Goal: Task Accomplishment & Management: Complete application form

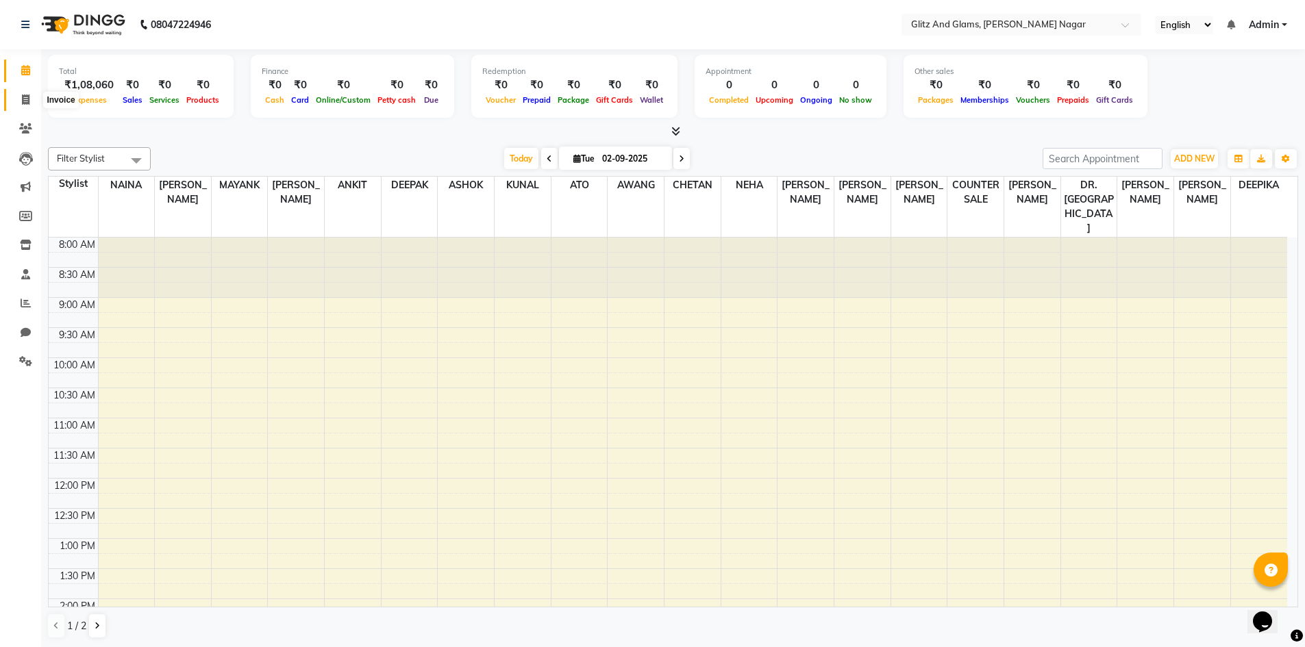
click at [18, 97] on span at bounding box center [26, 100] width 24 height 16
select select "service"
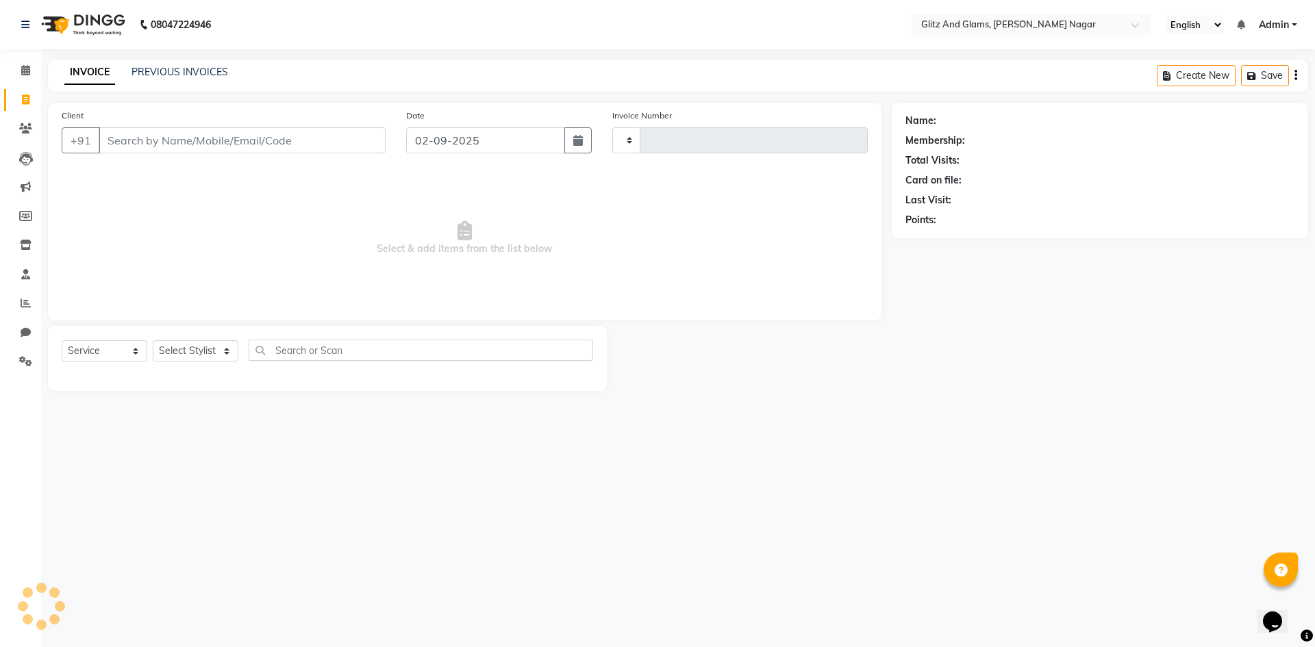
type input "1707"
select select "8316"
click at [147, 140] on input "Client" at bounding box center [242, 140] width 287 height 26
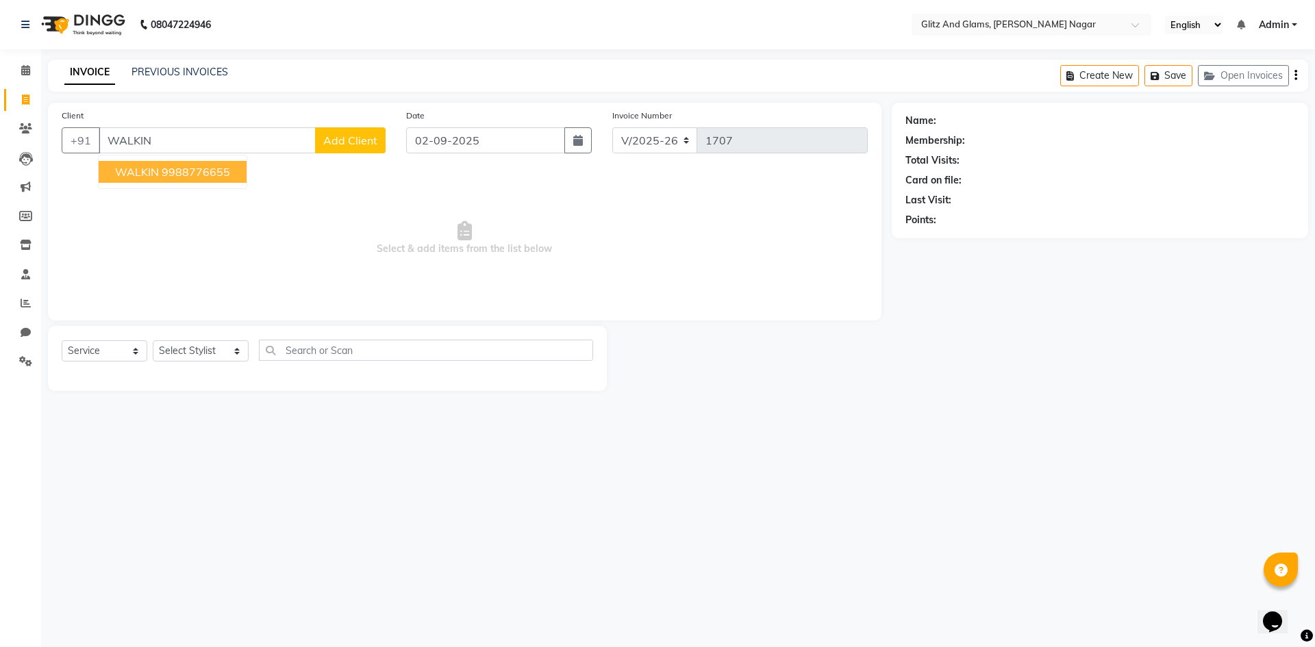
click at [162, 166] on ngb-highlight "9988776655" at bounding box center [196, 172] width 69 height 14
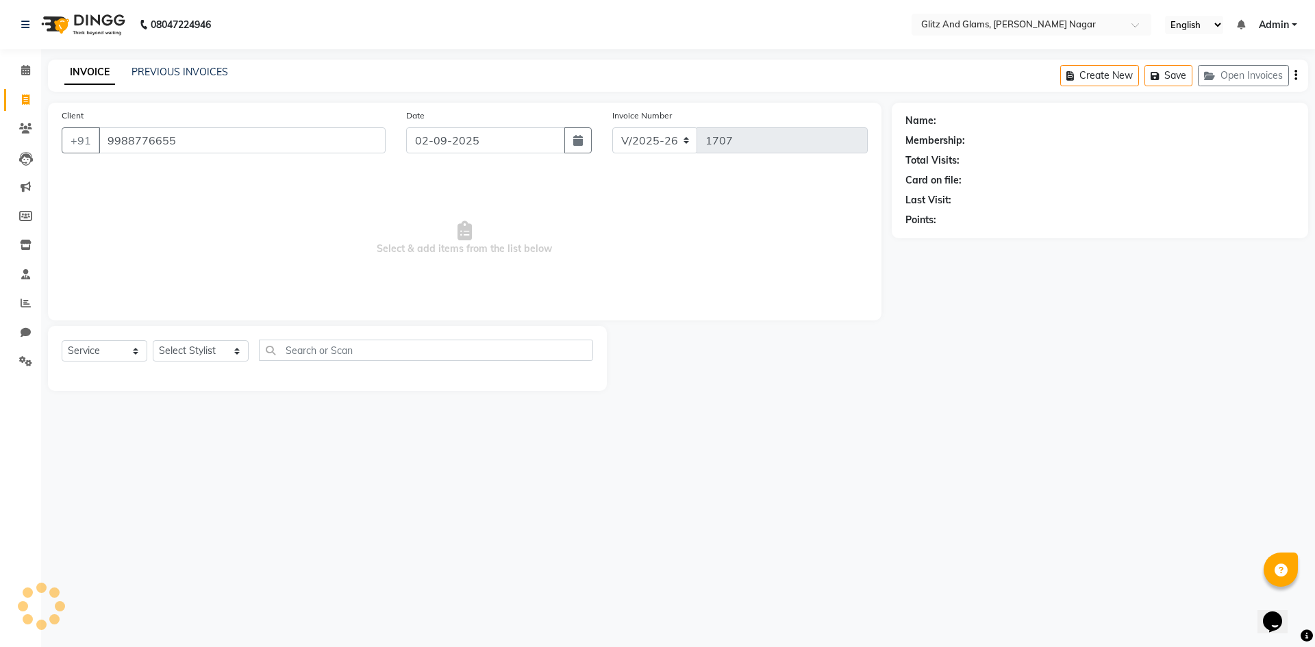
type input "9988776655"
select select "1: Object"
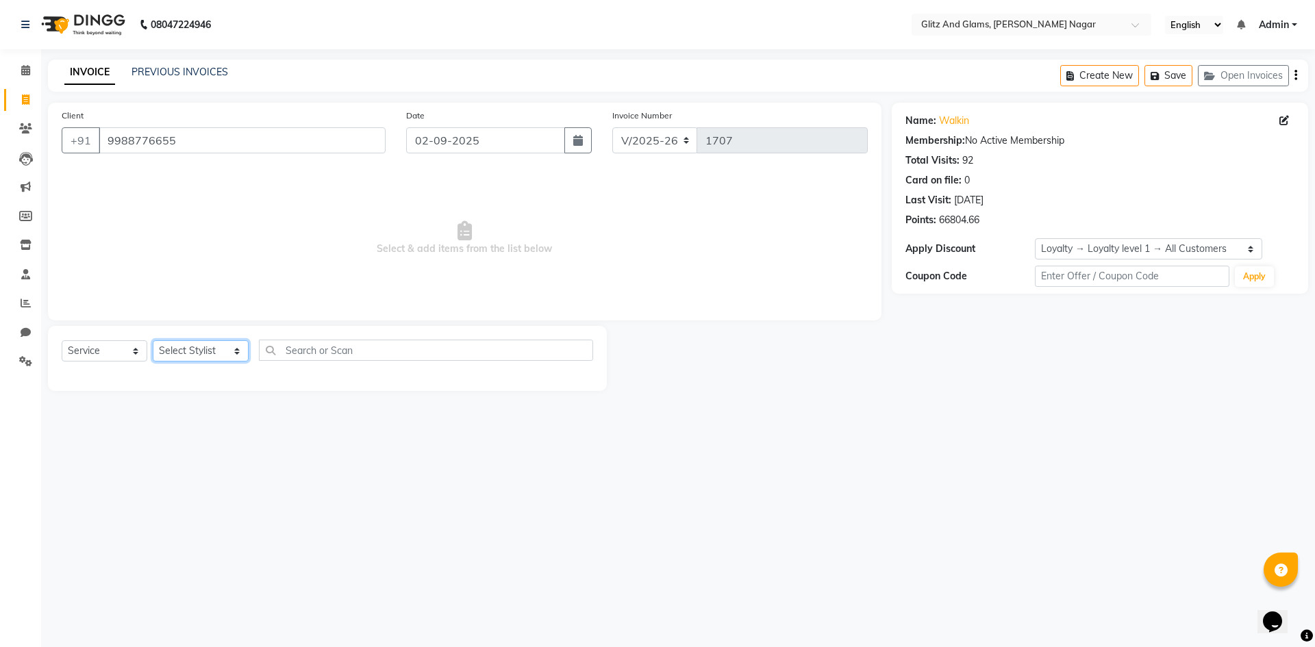
click at [202, 353] on select "Select Stylist [PERSON_NAME] [PERSON_NAME] ANKIT ASHOK ATO [PERSON_NAME] CHETAN…" at bounding box center [201, 351] width 96 height 21
select select "80520"
click at [153, 341] on select "Select Stylist [PERSON_NAME] [PERSON_NAME] ANKIT ASHOK ATO [PERSON_NAME] CHETAN…" at bounding box center [201, 351] width 96 height 21
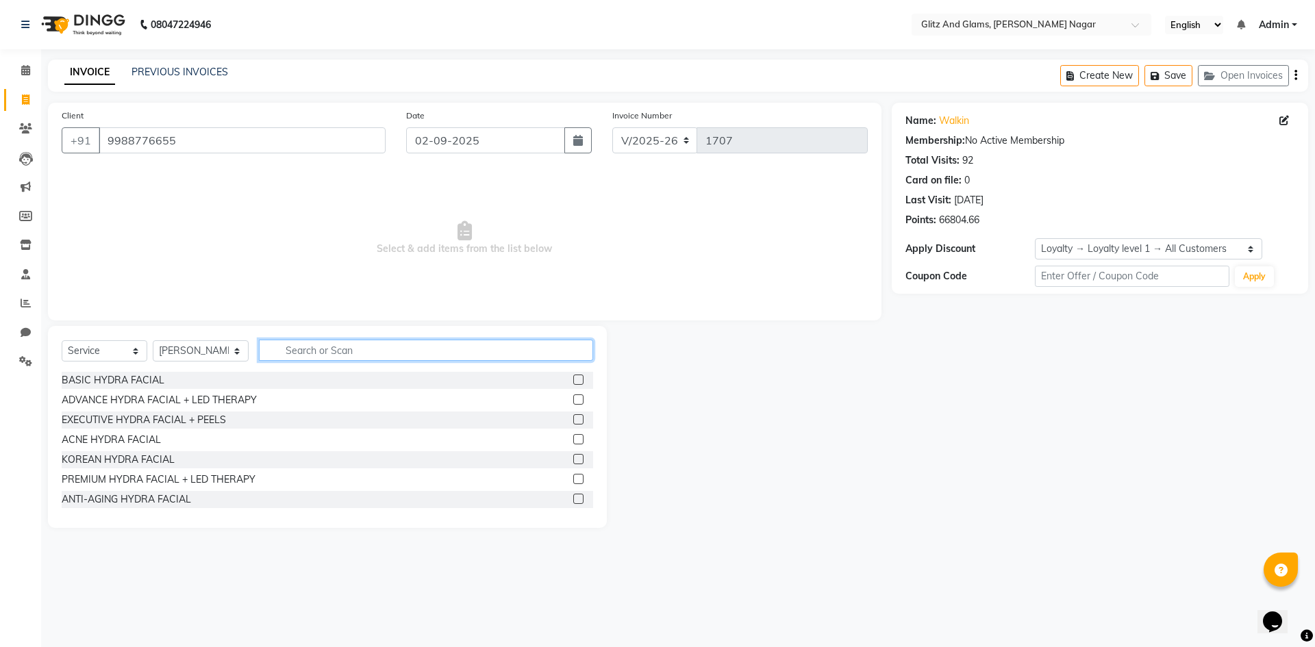
click at [334, 358] on input "text" at bounding box center [426, 350] width 334 height 21
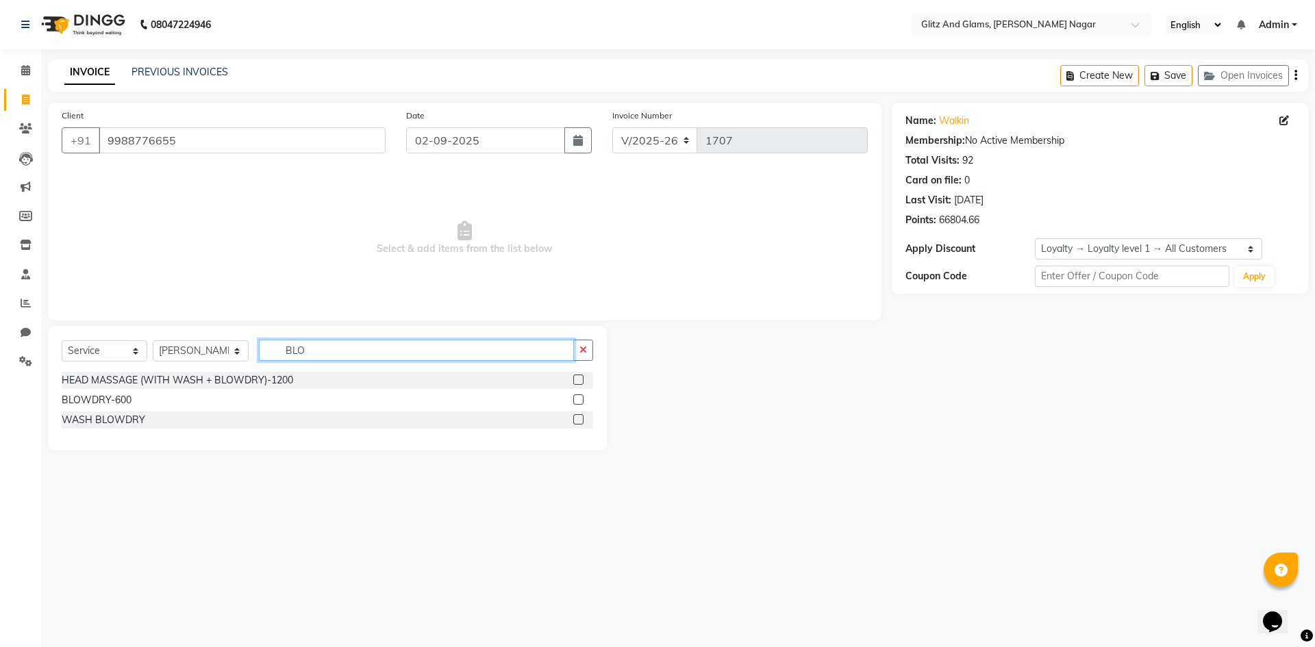
type input "BLO"
click at [581, 400] on label at bounding box center [578, 400] width 10 height 10
click at [581, 400] on input "checkbox" at bounding box center [577, 400] width 9 height 9
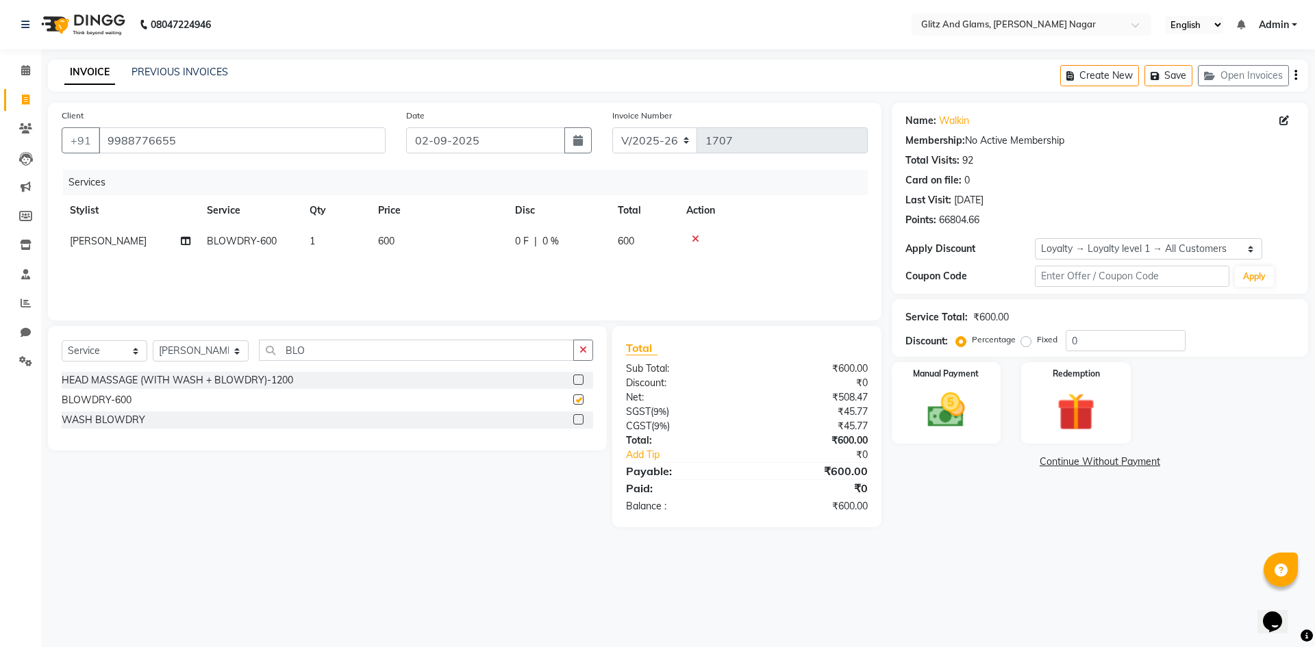
checkbox input "false"
click at [972, 406] on img at bounding box center [947, 410] width 64 height 45
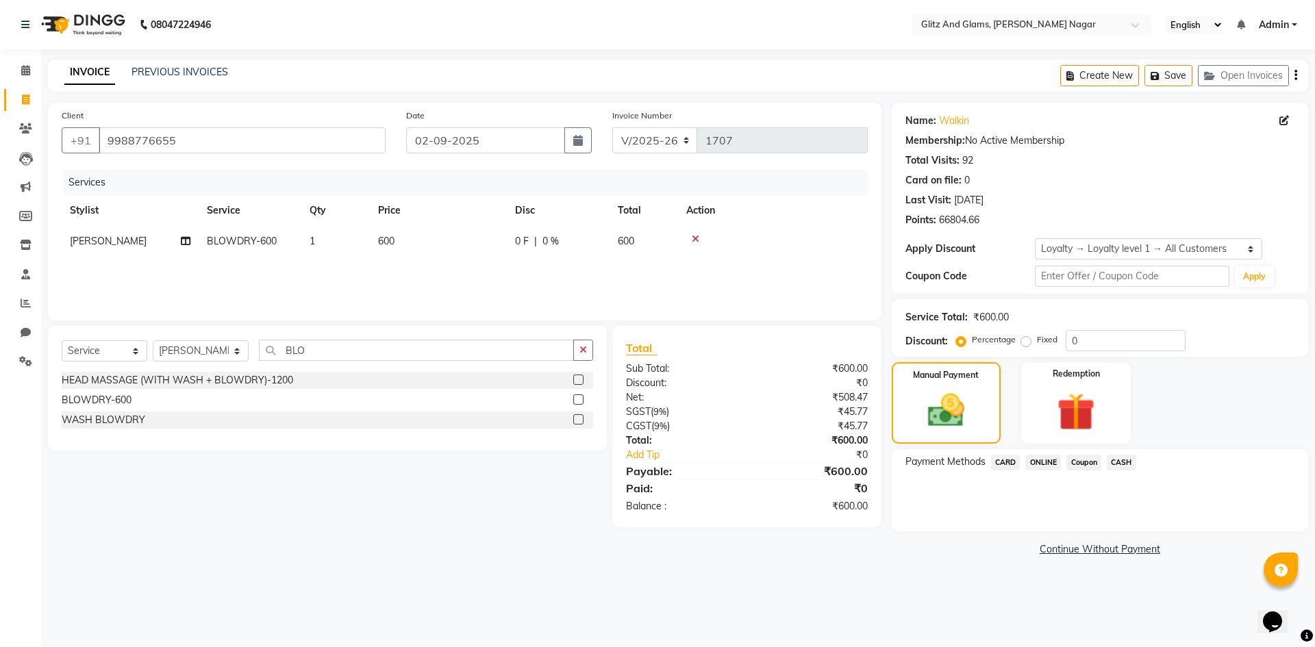
click at [1120, 465] on span "CASH" at bounding box center [1121, 463] width 29 height 16
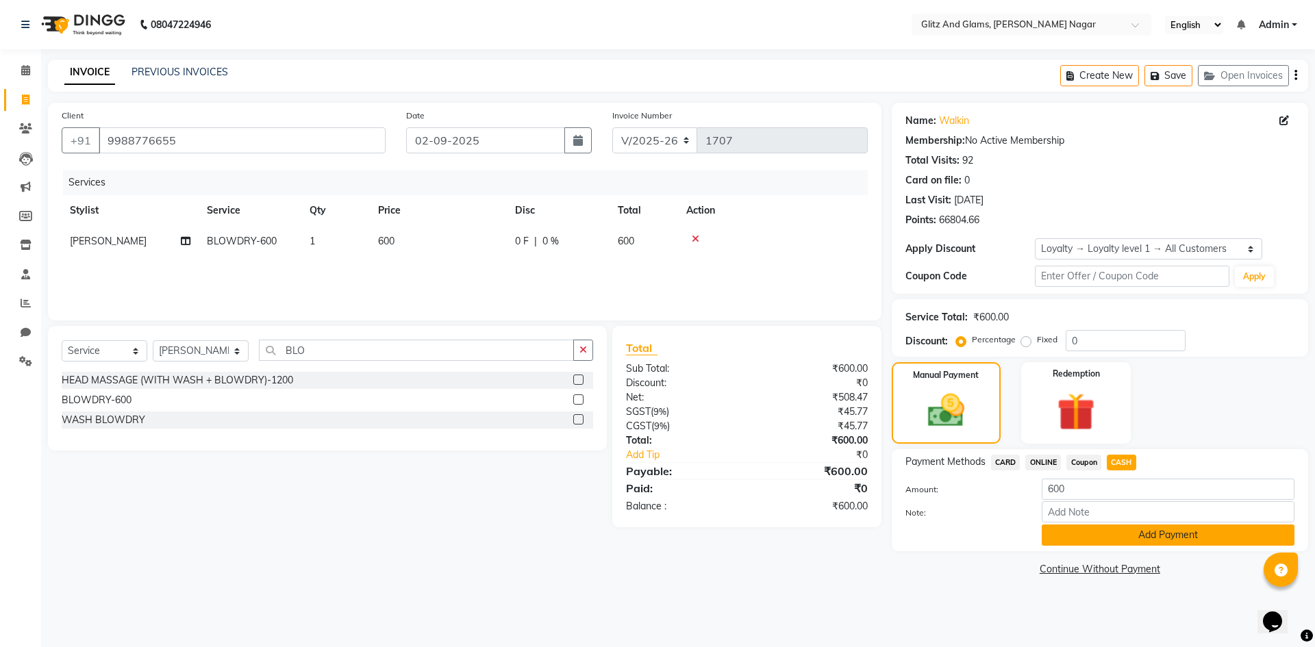
click at [1076, 534] on button "Add Payment" at bounding box center [1168, 535] width 253 height 21
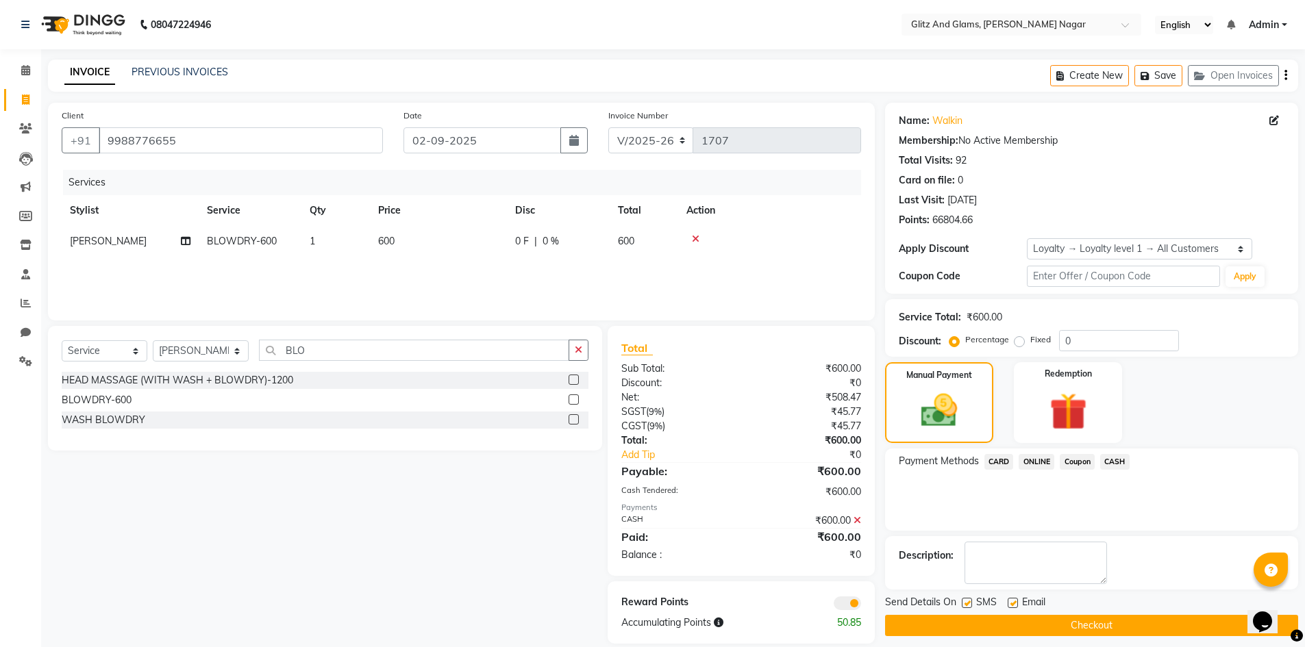
scroll to position [17, 0]
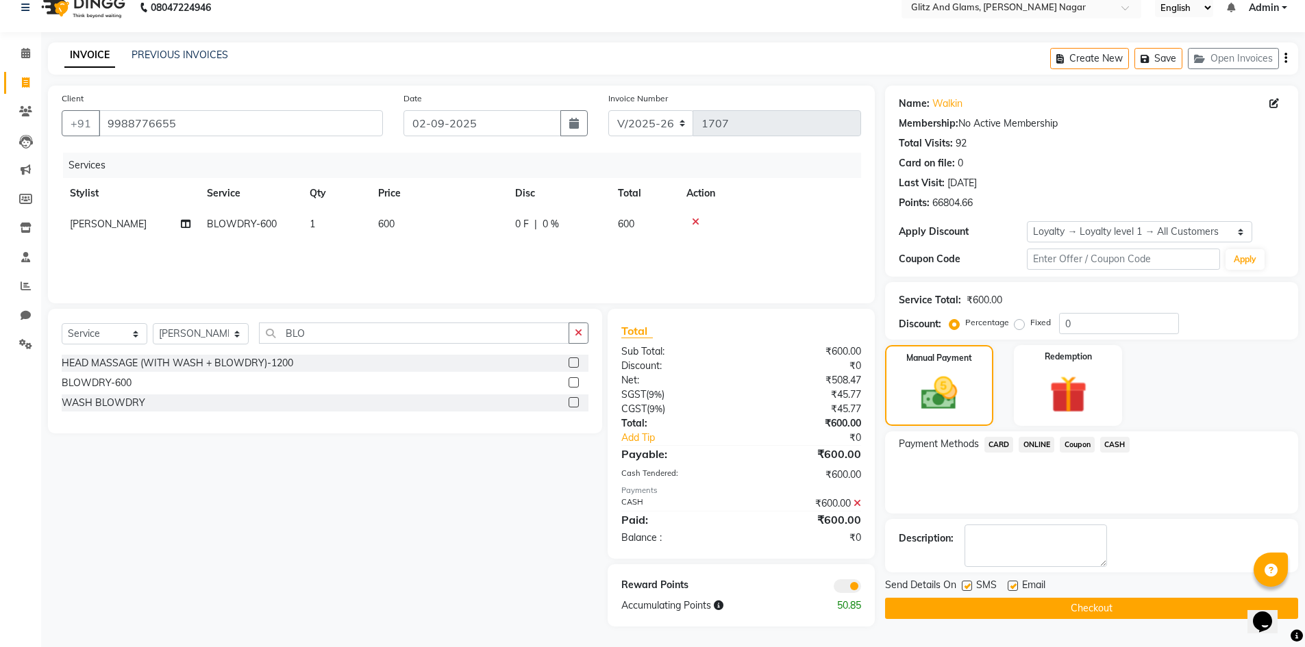
click at [1056, 600] on button "Checkout" at bounding box center [1091, 608] width 413 height 21
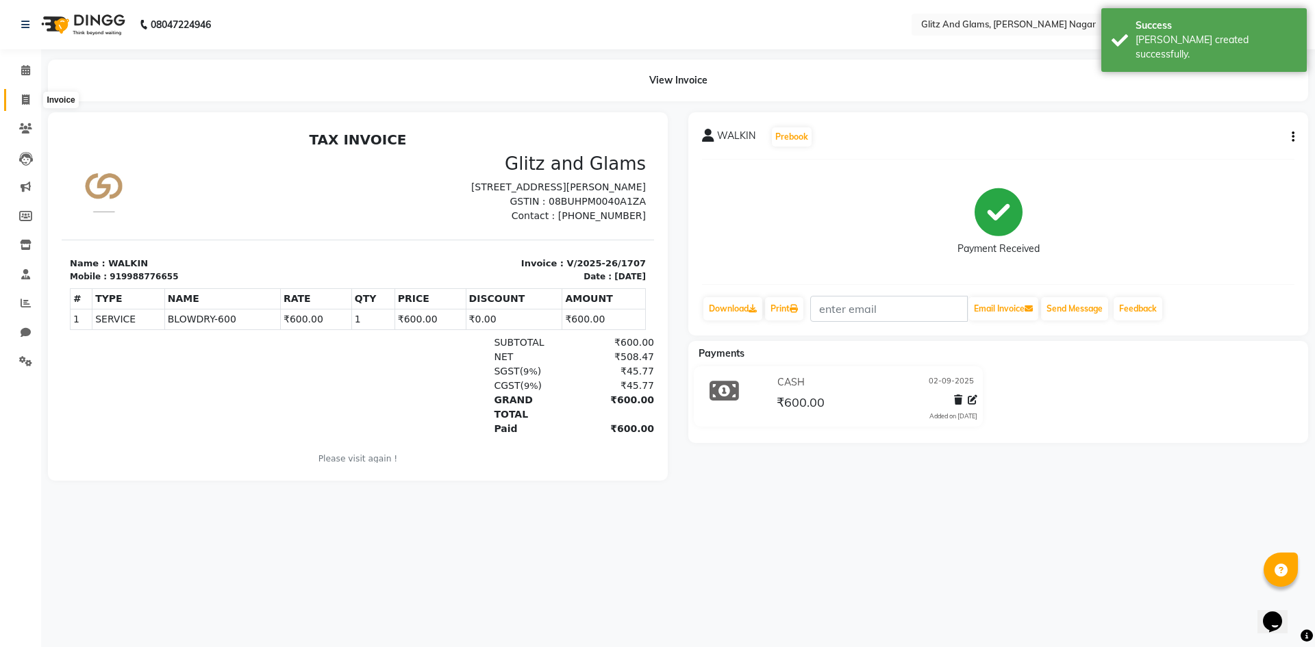
click at [22, 99] on icon at bounding box center [26, 100] width 8 height 10
select select "service"
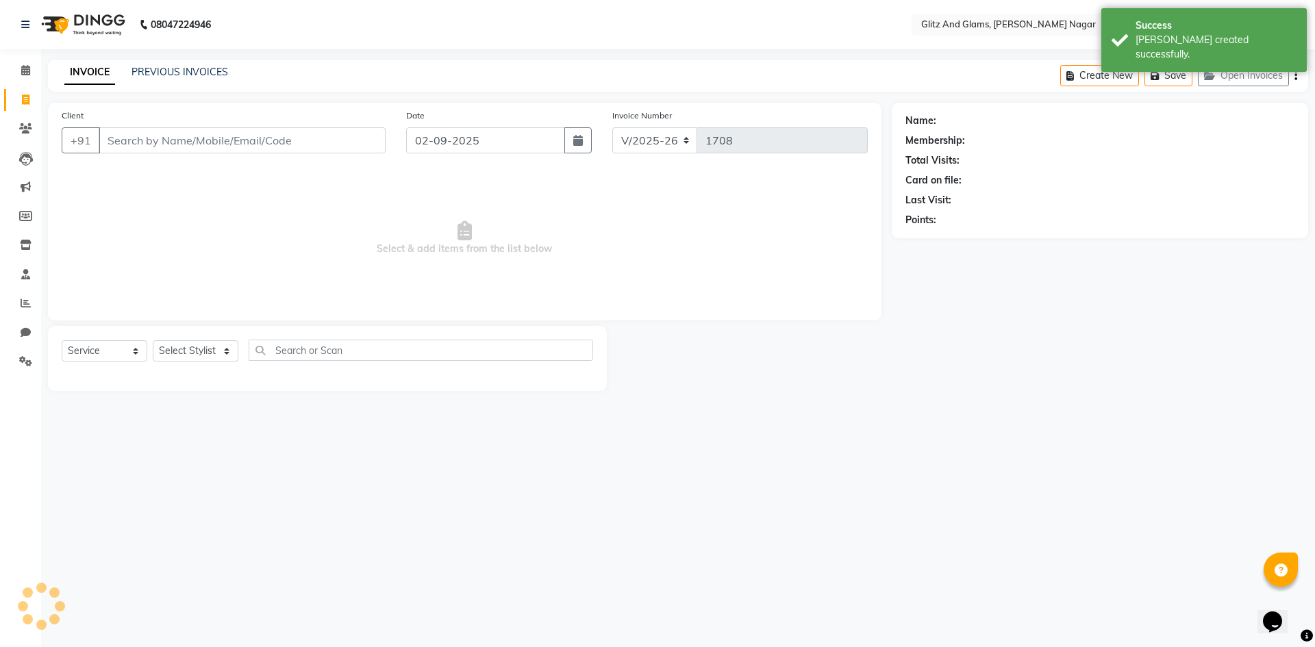
click at [186, 132] on input "Client" at bounding box center [242, 140] width 287 height 26
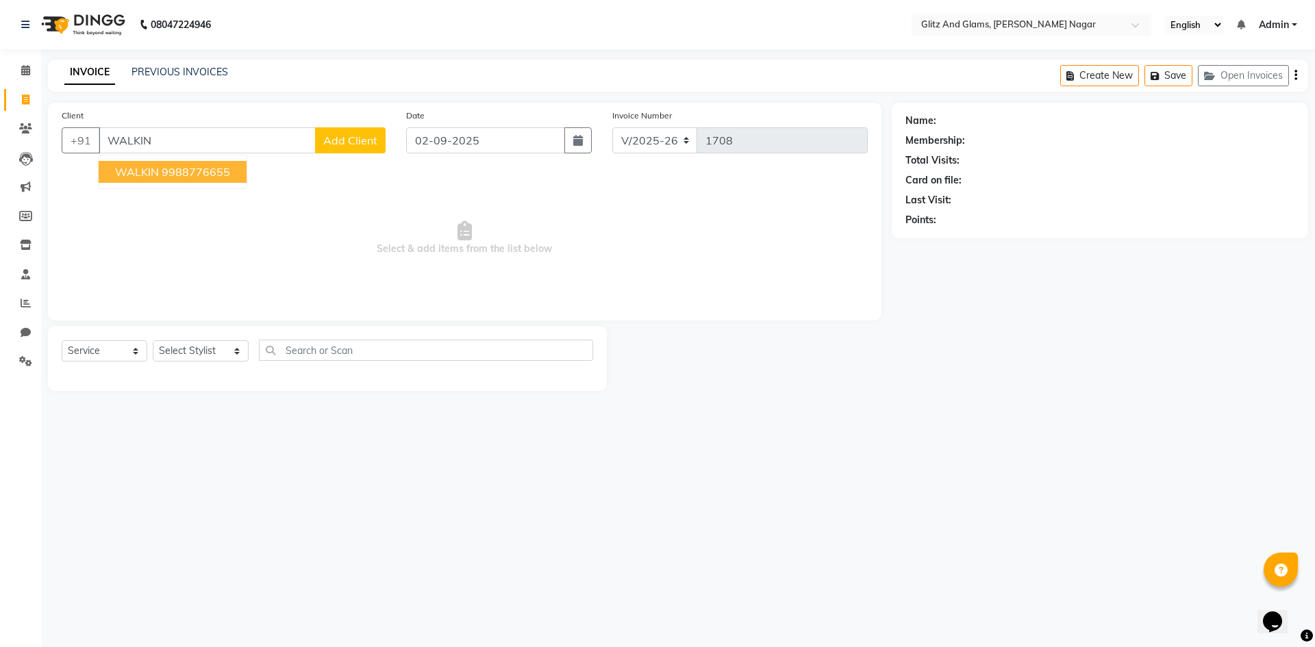
click at [178, 168] on ngb-highlight "9988776655" at bounding box center [196, 172] width 69 height 14
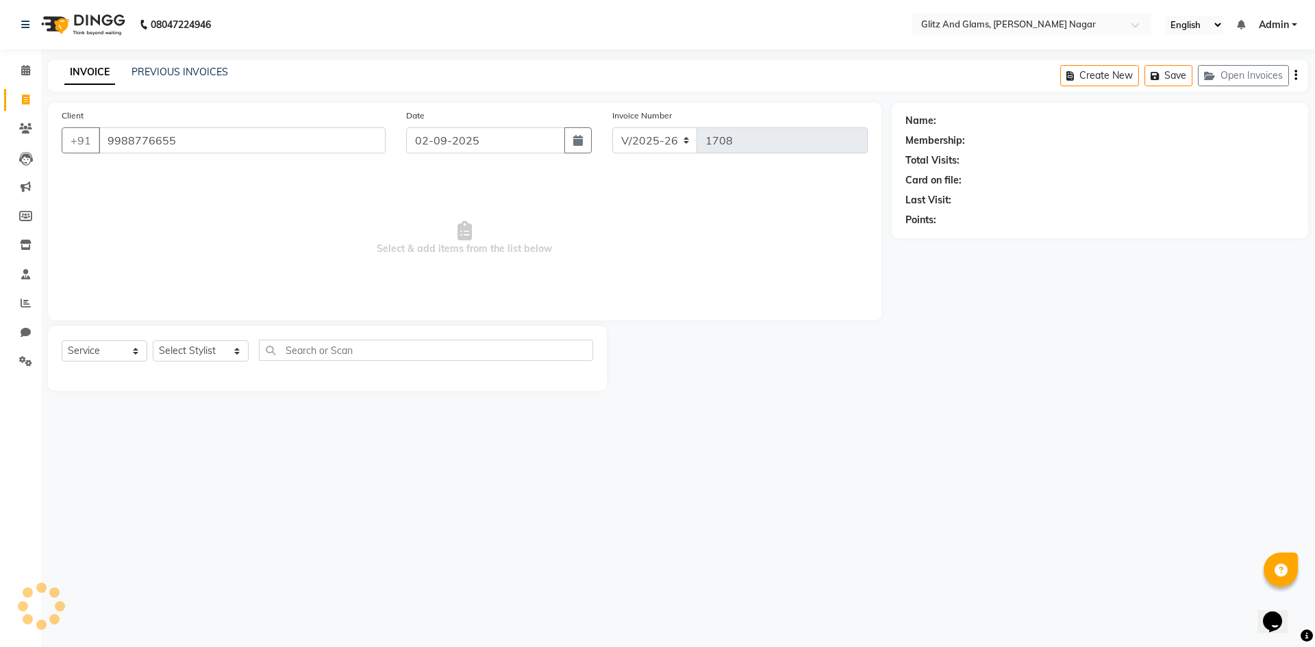
type input "9988776655"
select select "1: Object"
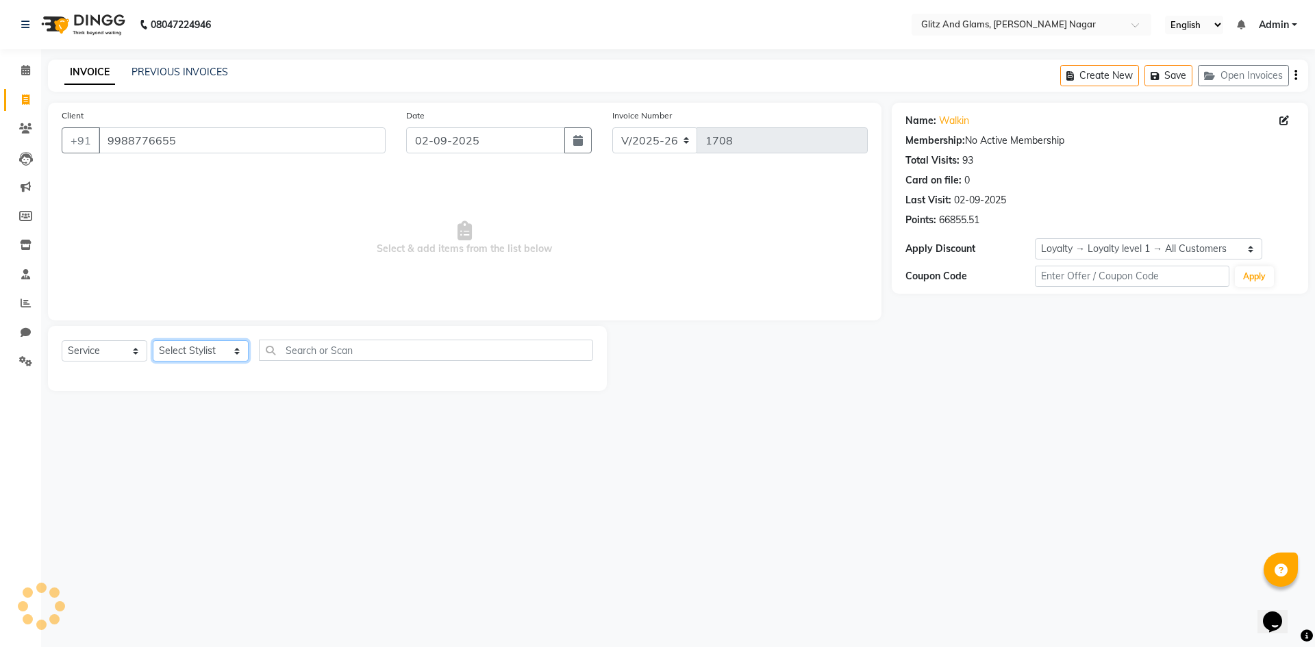
click at [213, 347] on select "Select Stylist [PERSON_NAME] [PERSON_NAME] ANKIT ASHOK ATO [PERSON_NAME] CHETAN…" at bounding box center [201, 351] width 96 height 21
select select "80526"
click at [153, 341] on select "Select Stylist [PERSON_NAME] [PERSON_NAME] ANKIT ASHOK ATO [PERSON_NAME] CHETAN…" at bounding box center [201, 351] width 96 height 21
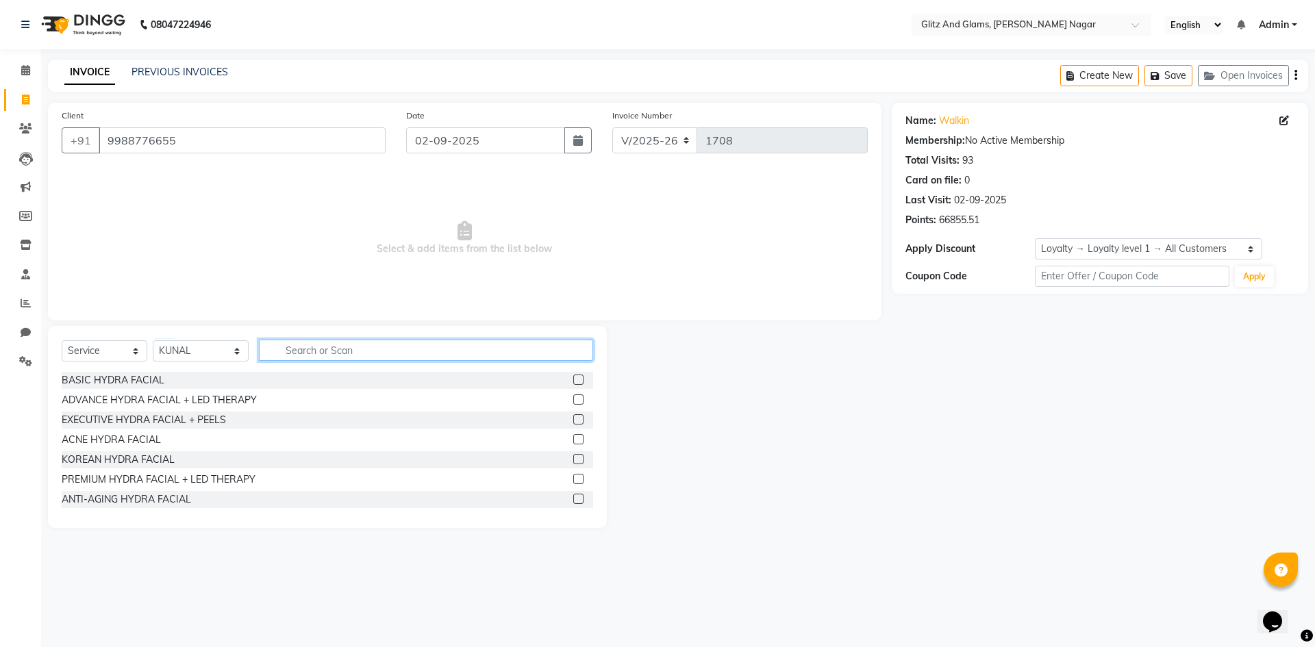
click at [316, 356] on input "text" at bounding box center [426, 350] width 334 height 21
type input "CU"
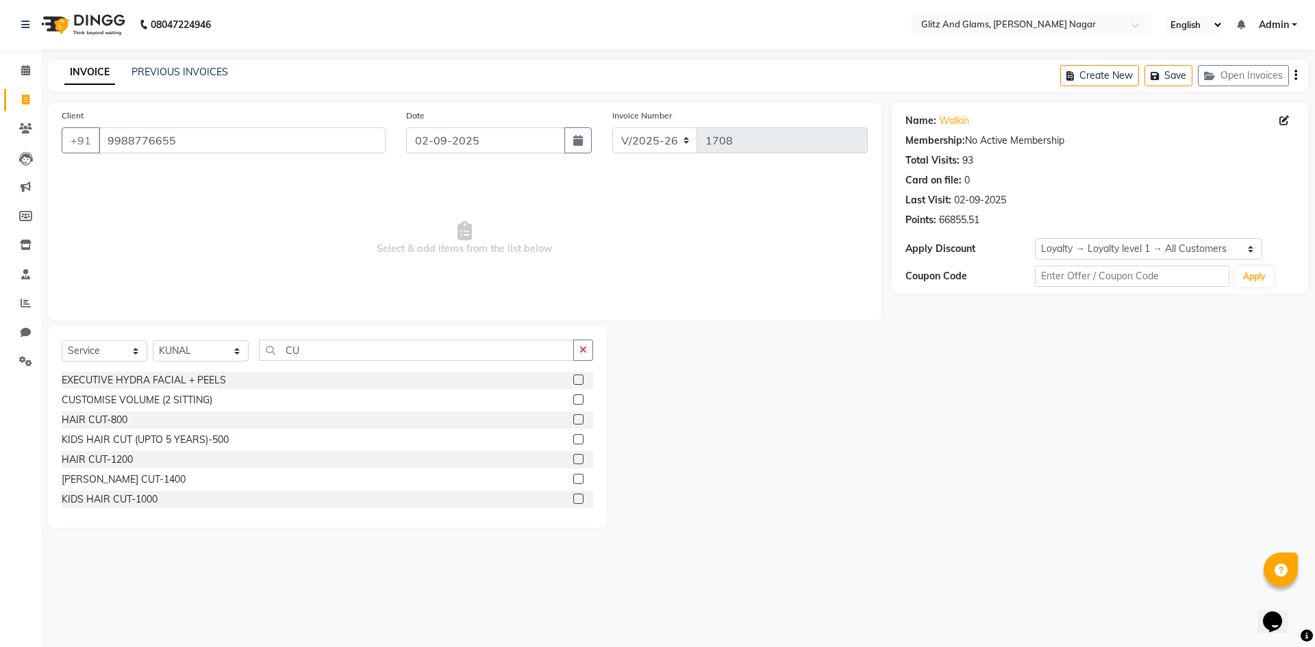
click at [573, 456] on label at bounding box center [578, 459] width 10 height 10
click at [573, 456] on input "checkbox" at bounding box center [577, 460] width 9 height 9
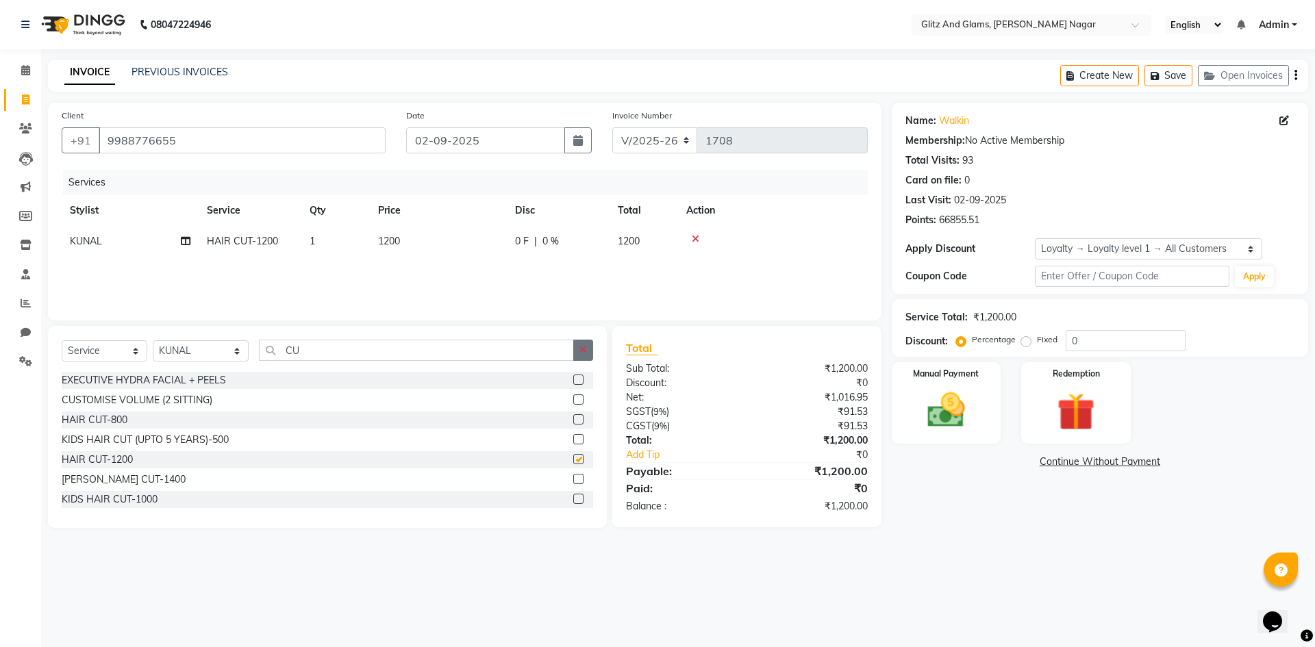
checkbox input "false"
click at [583, 346] on icon "button" at bounding box center [584, 350] width 8 height 10
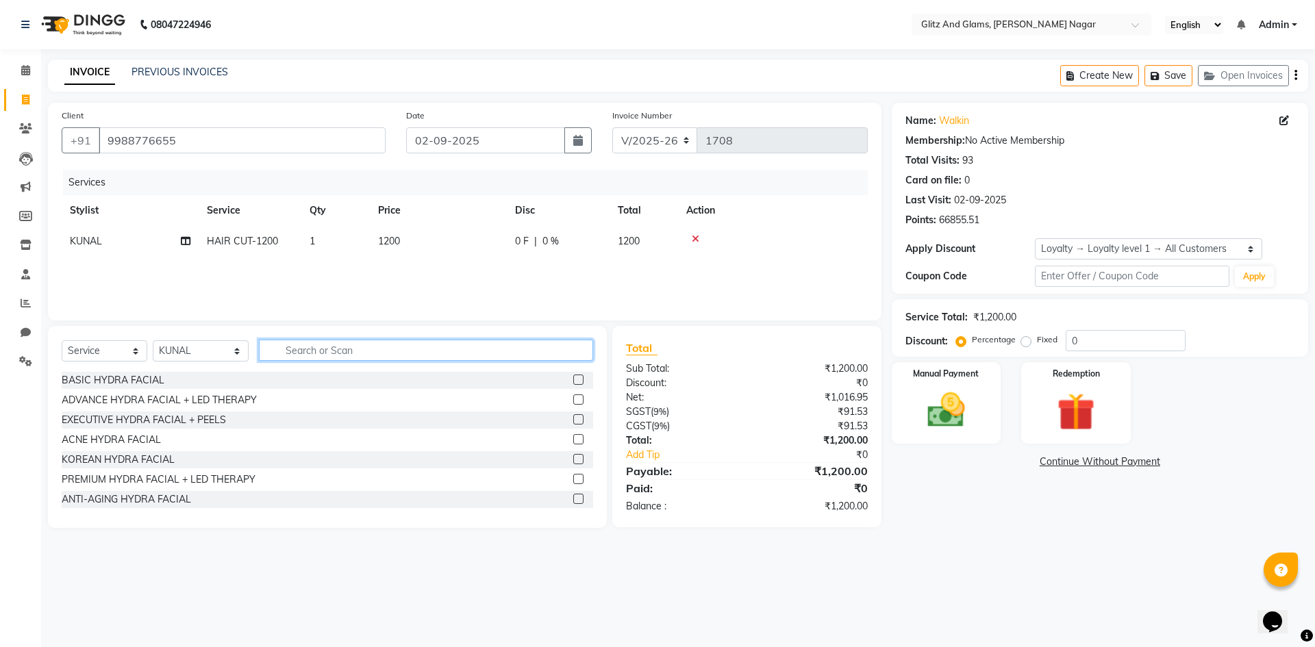
click at [554, 346] on input "text" at bounding box center [426, 350] width 334 height 21
click at [200, 346] on select "Select Stylist [PERSON_NAME] [PERSON_NAME] ANKIT ASHOK ATO [PERSON_NAME] CHETAN…" at bounding box center [201, 351] width 96 height 21
select select "80532"
click at [153, 341] on select "Select Stylist [PERSON_NAME] [PERSON_NAME] ANKIT ASHOK ATO [PERSON_NAME] CHETAN…" at bounding box center [201, 351] width 96 height 21
click at [369, 358] on input "text" at bounding box center [426, 350] width 334 height 21
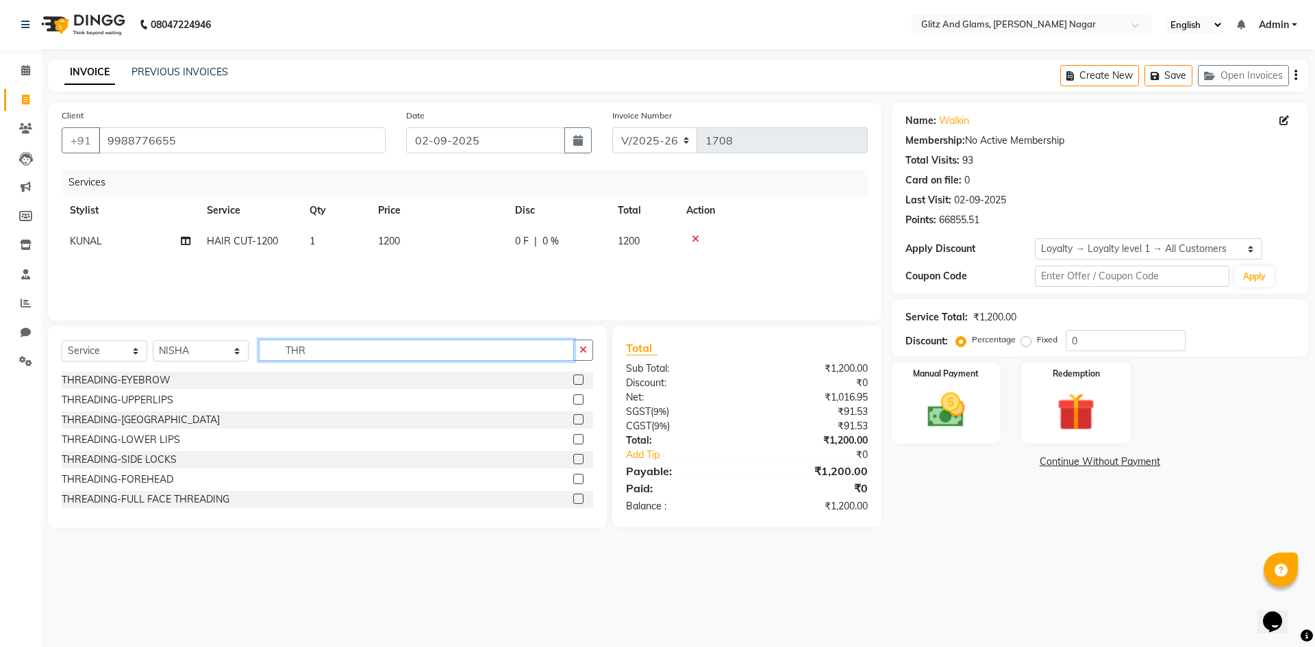
type input "THR"
click at [573, 382] on label at bounding box center [578, 380] width 10 height 10
click at [573, 382] on input "checkbox" at bounding box center [577, 380] width 9 height 9
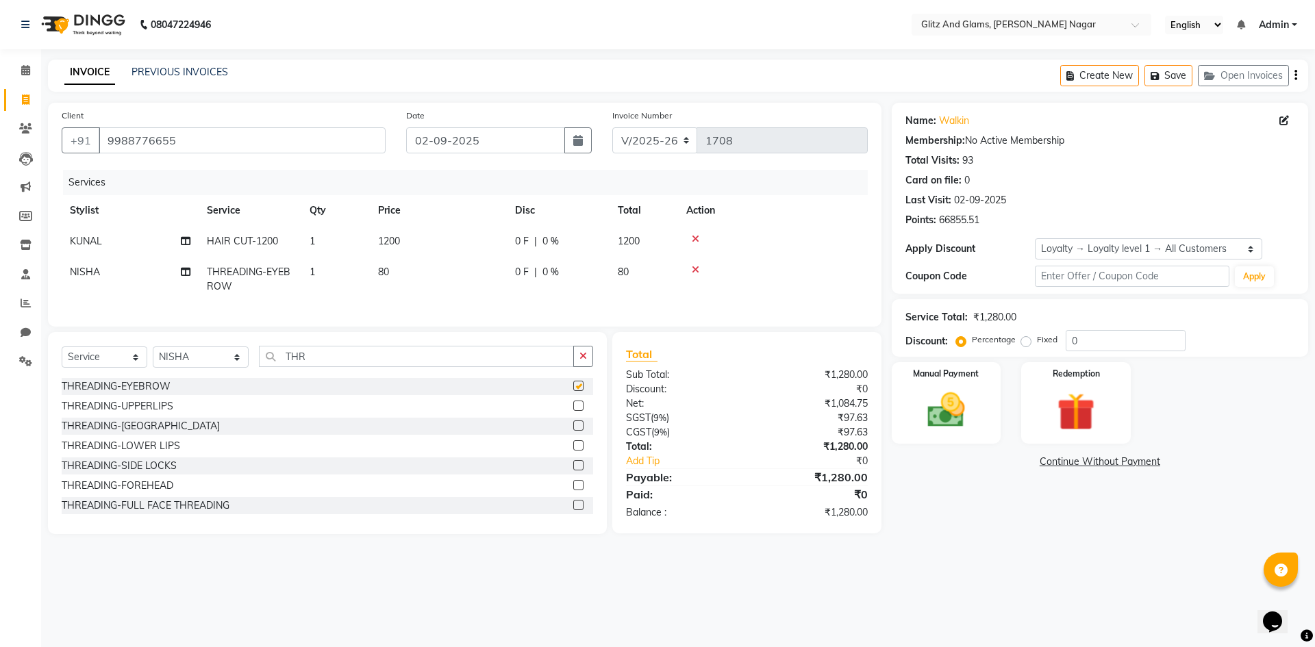
checkbox input "false"
click at [955, 409] on img at bounding box center [947, 410] width 64 height 45
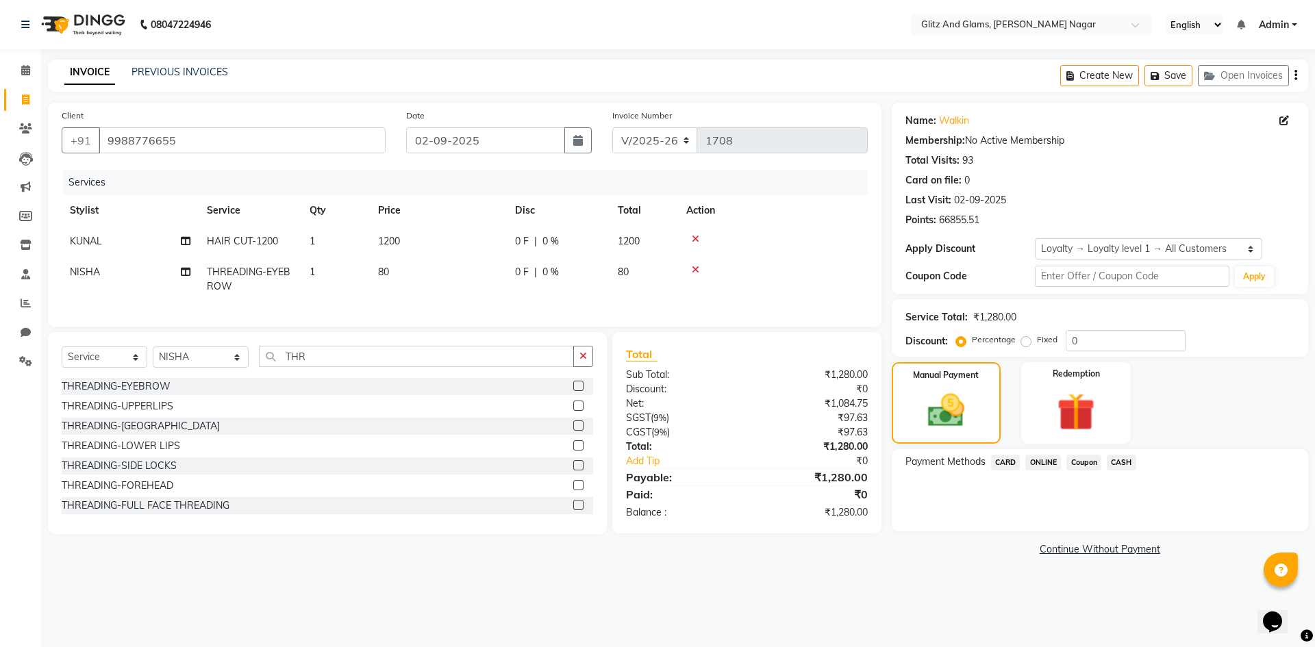
click at [1111, 463] on span "CASH" at bounding box center [1121, 463] width 29 height 16
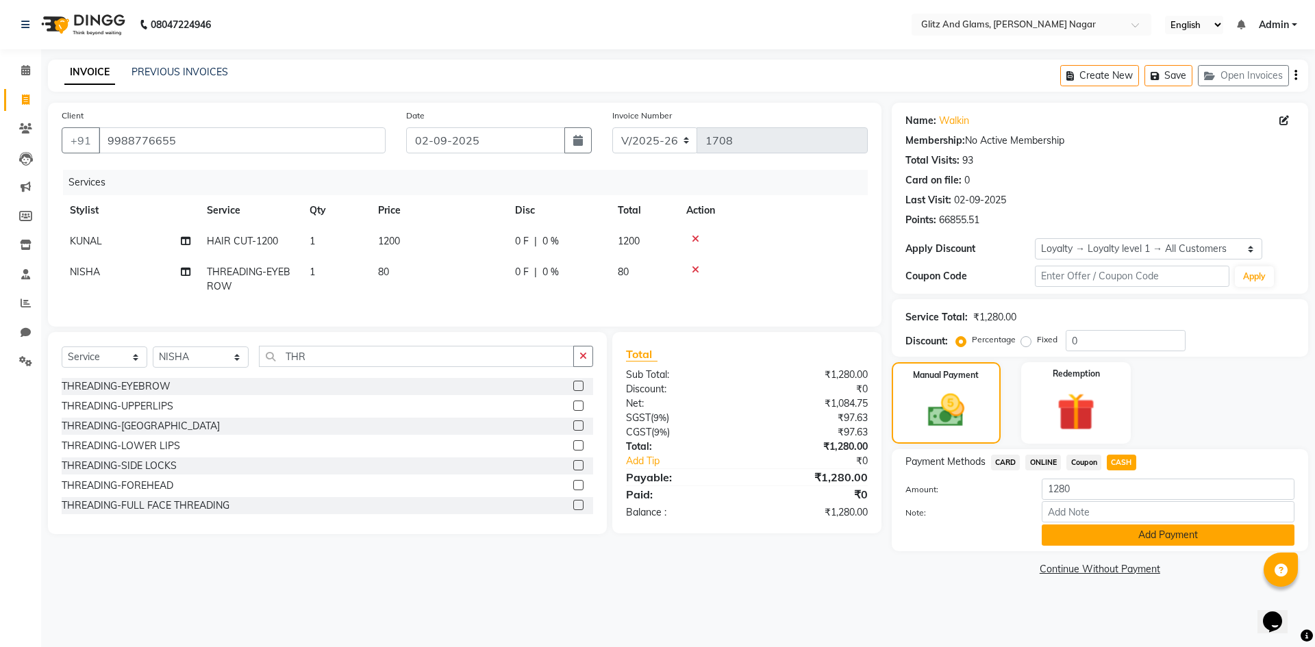
click at [1080, 545] on button "Add Payment" at bounding box center [1168, 535] width 253 height 21
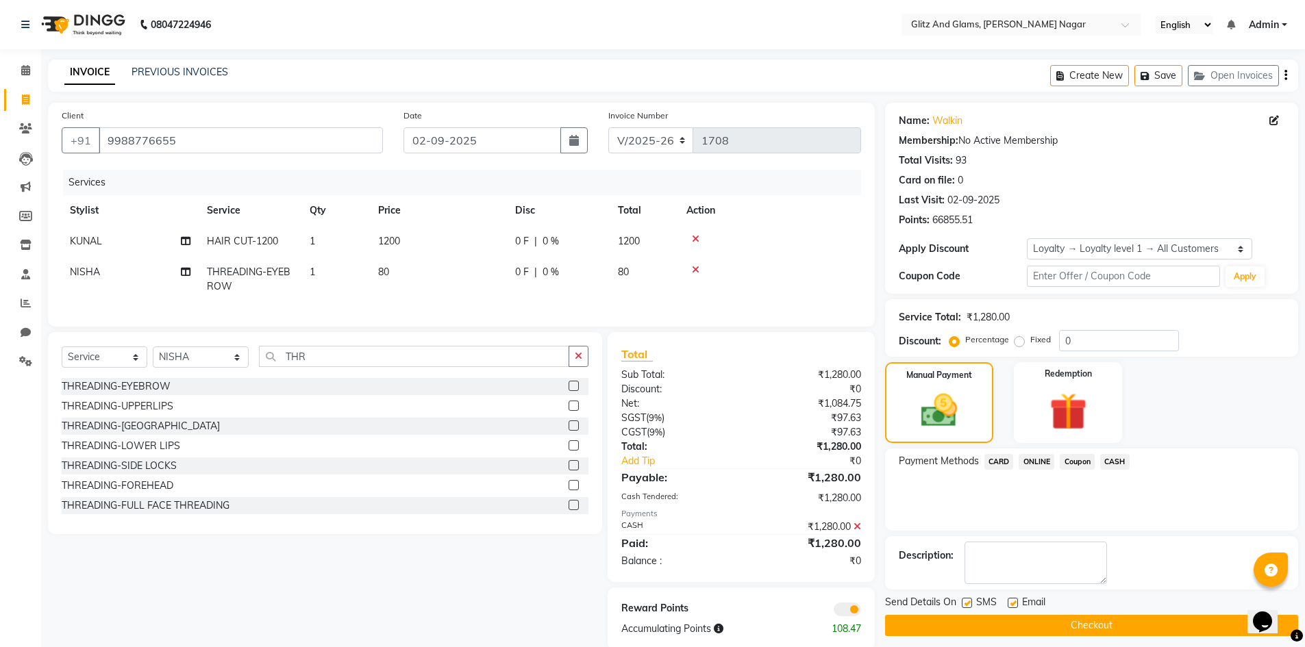
scroll to position [34, 0]
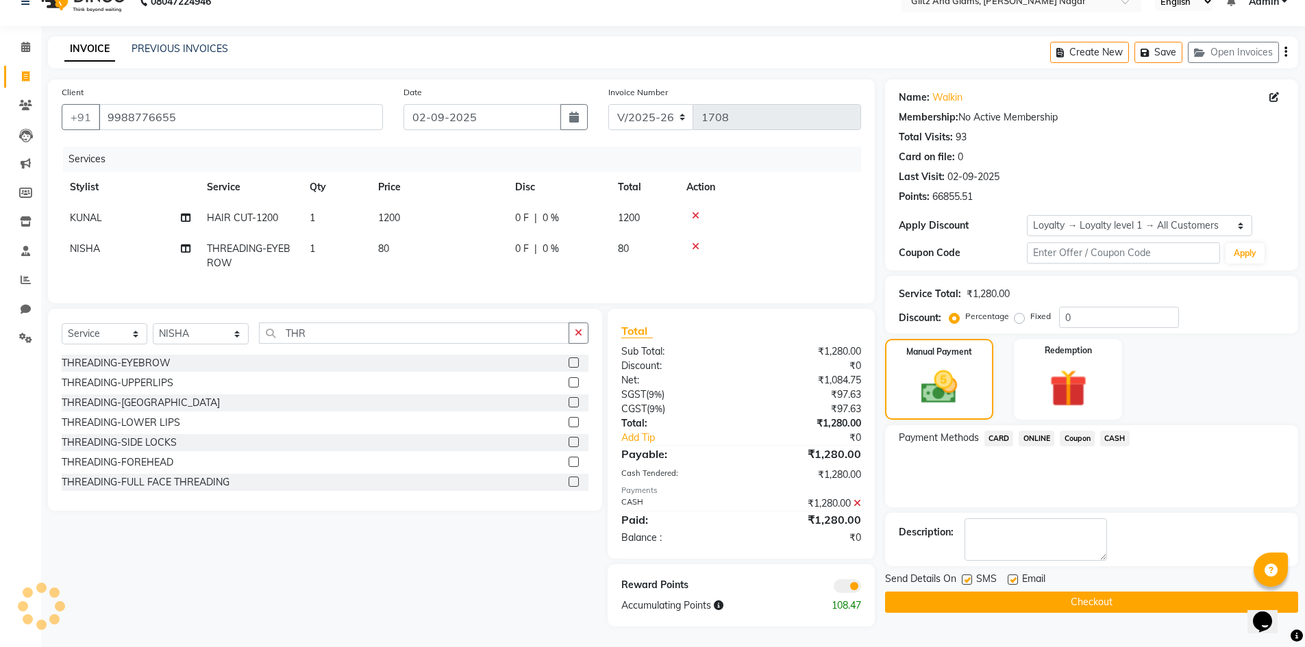
click at [1066, 592] on button "Checkout" at bounding box center [1091, 602] width 413 height 21
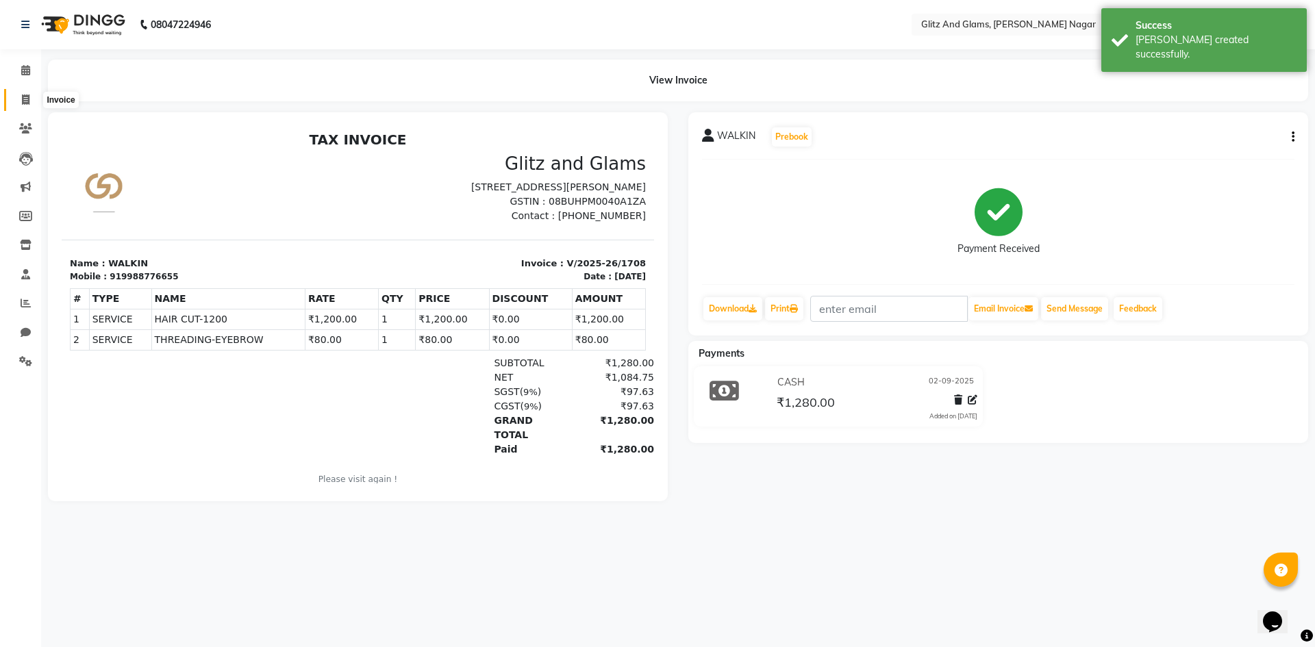
click at [27, 104] on icon at bounding box center [26, 100] width 8 height 10
select select "service"
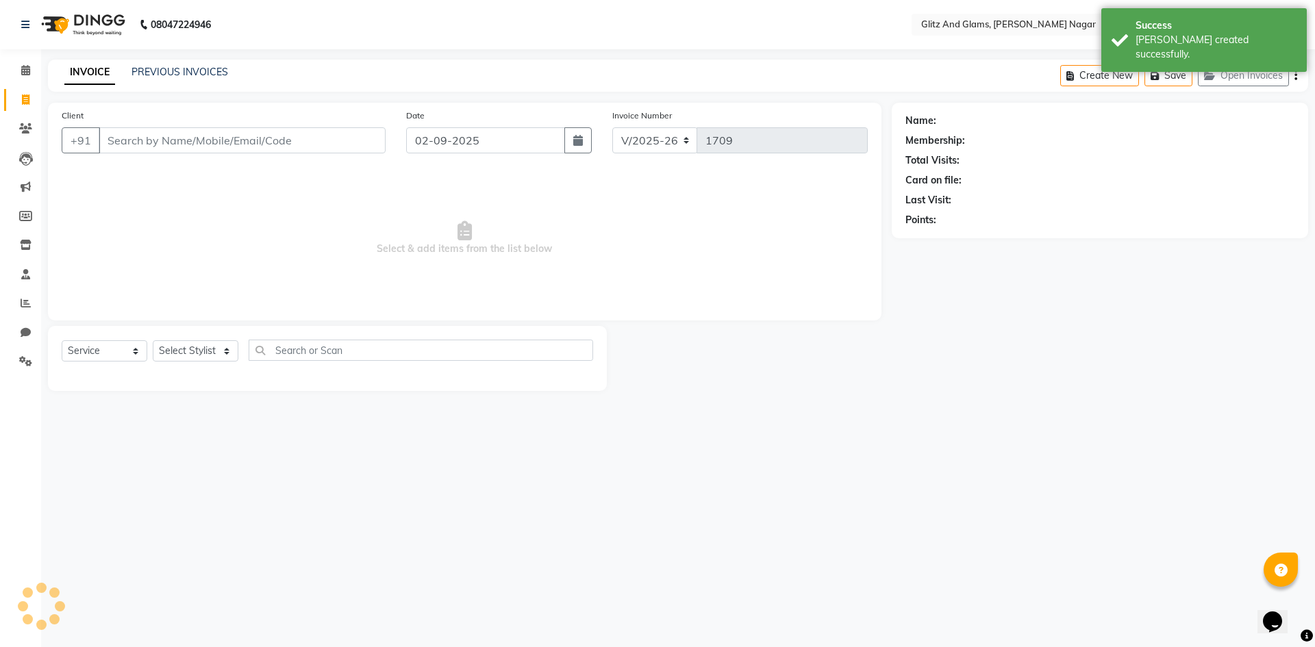
click at [168, 134] on input "Client" at bounding box center [242, 140] width 287 height 26
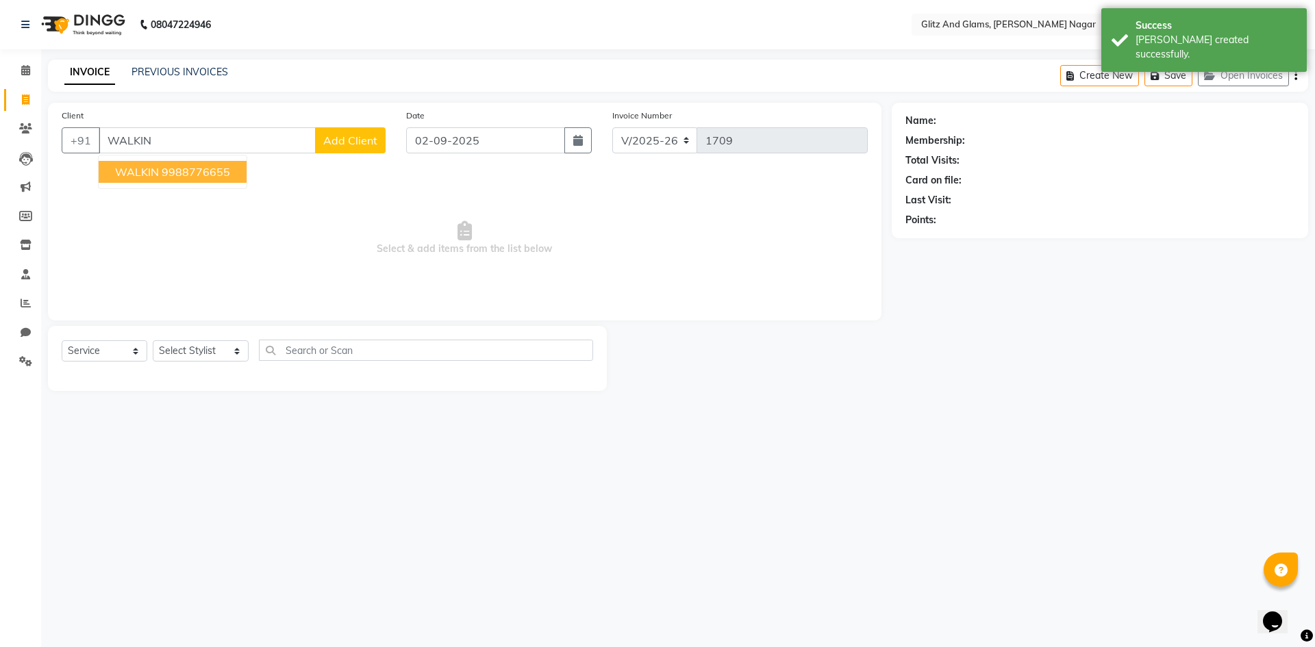
click at [171, 169] on ngb-highlight "9988776655" at bounding box center [196, 172] width 69 height 14
type input "9988776655"
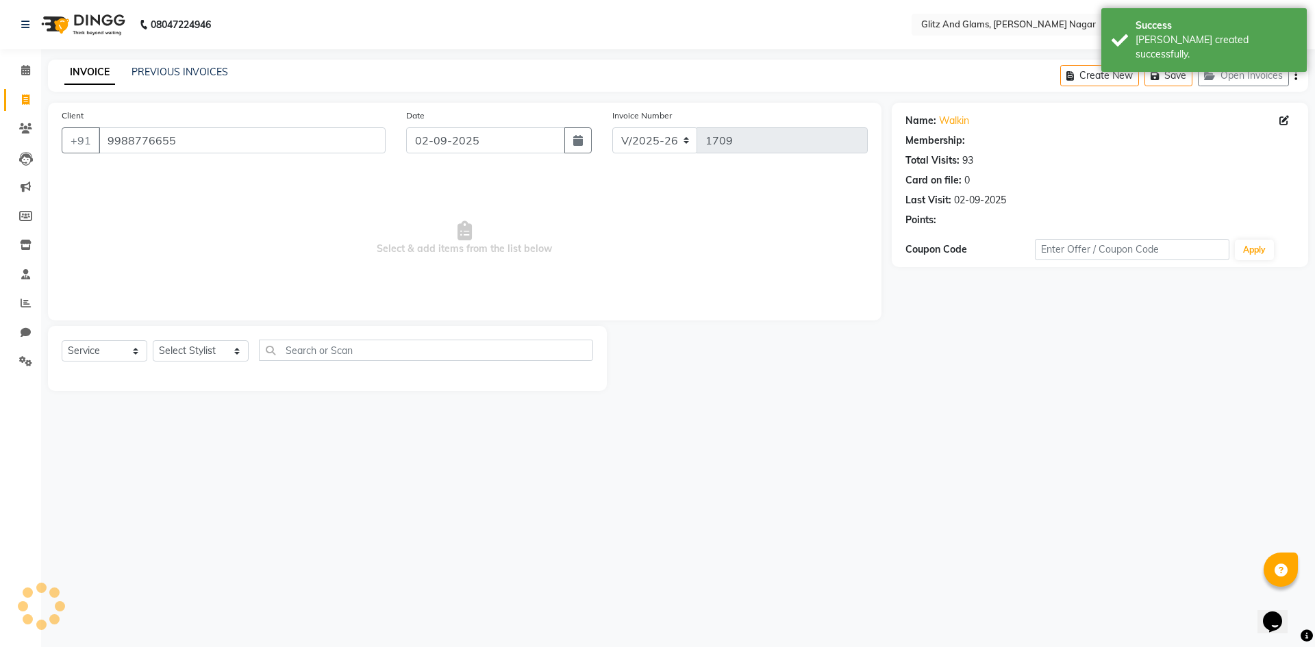
select select "1: Object"
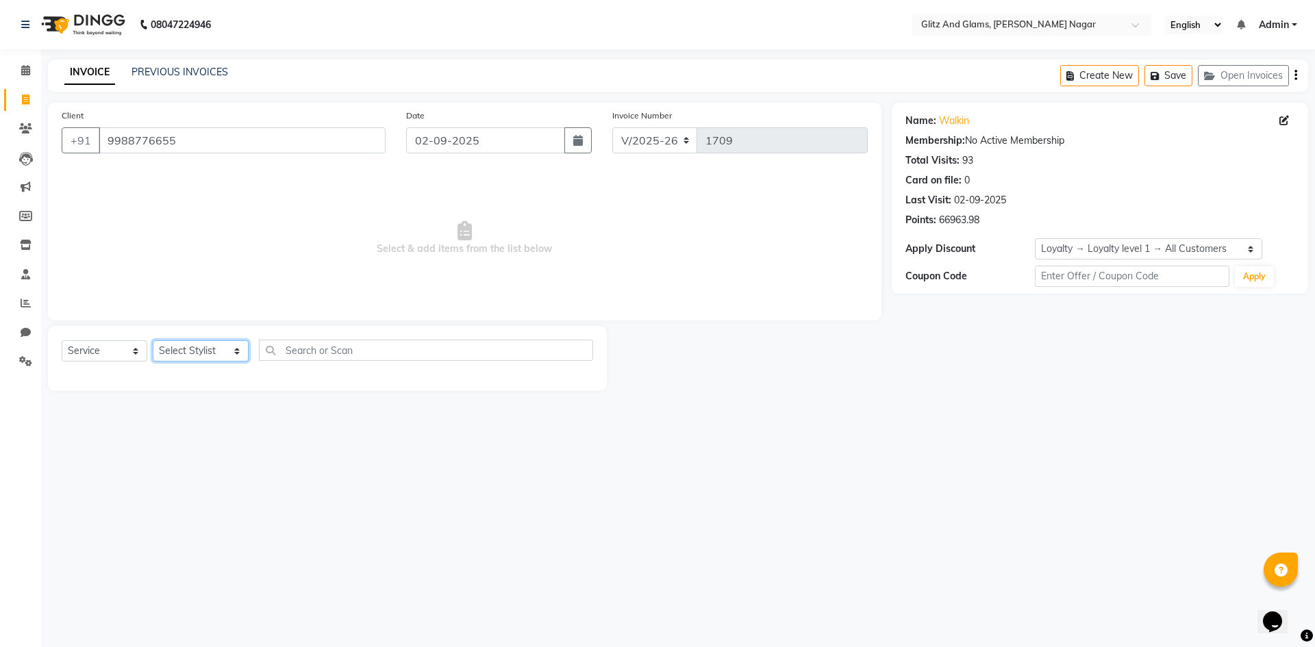
click at [212, 362] on select "Select Stylist [PERSON_NAME] [PERSON_NAME] ANKIT ASHOK ATO [PERSON_NAME] CHETAN…" at bounding box center [201, 351] width 96 height 21
click at [212, 358] on select "Select Stylist [PERSON_NAME] [PERSON_NAME] ANKIT ASHOK ATO [PERSON_NAME] CHETAN…" at bounding box center [201, 351] width 96 height 21
select select "80524"
click at [153, 341] on select "Select Stylist [PERSON_NAME] [PERSON_NAME] ANKIT ASHOK ATO [PERSON_NAME] CHETAN…" at bounding box center [201, 351] width 96 height 21
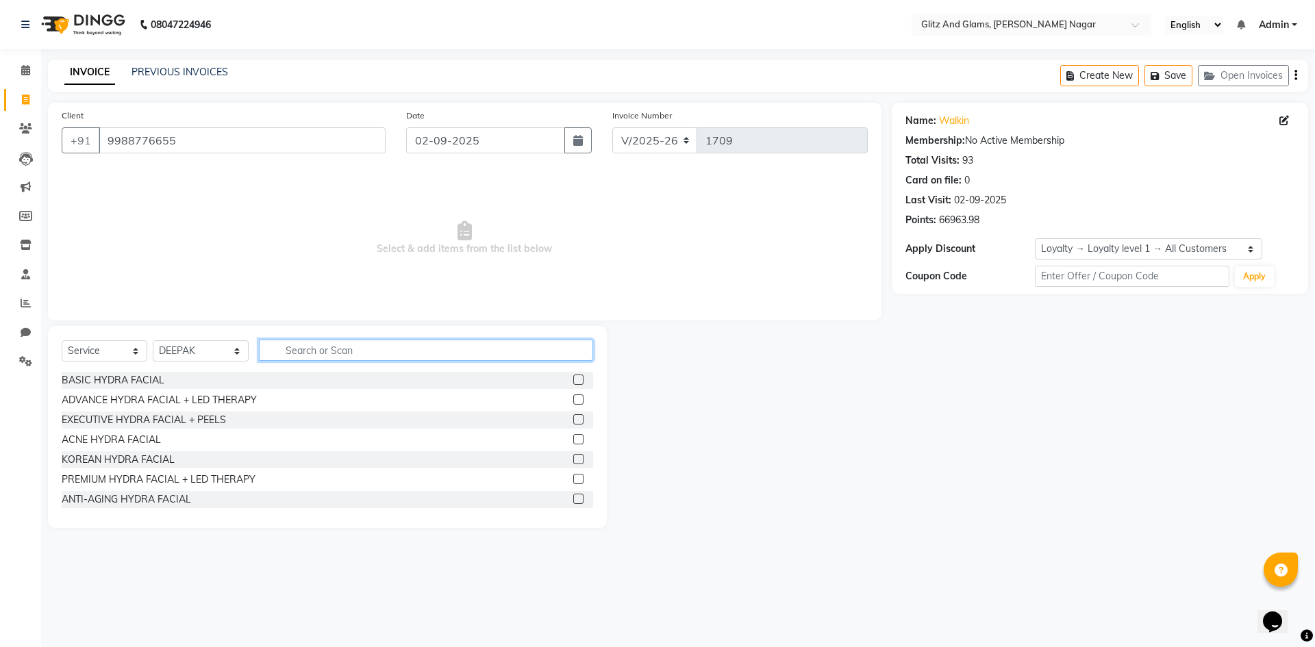
click at [371, 351] on input "text" at bounding box center [426, 350] width 334 height 21
type input "CU"
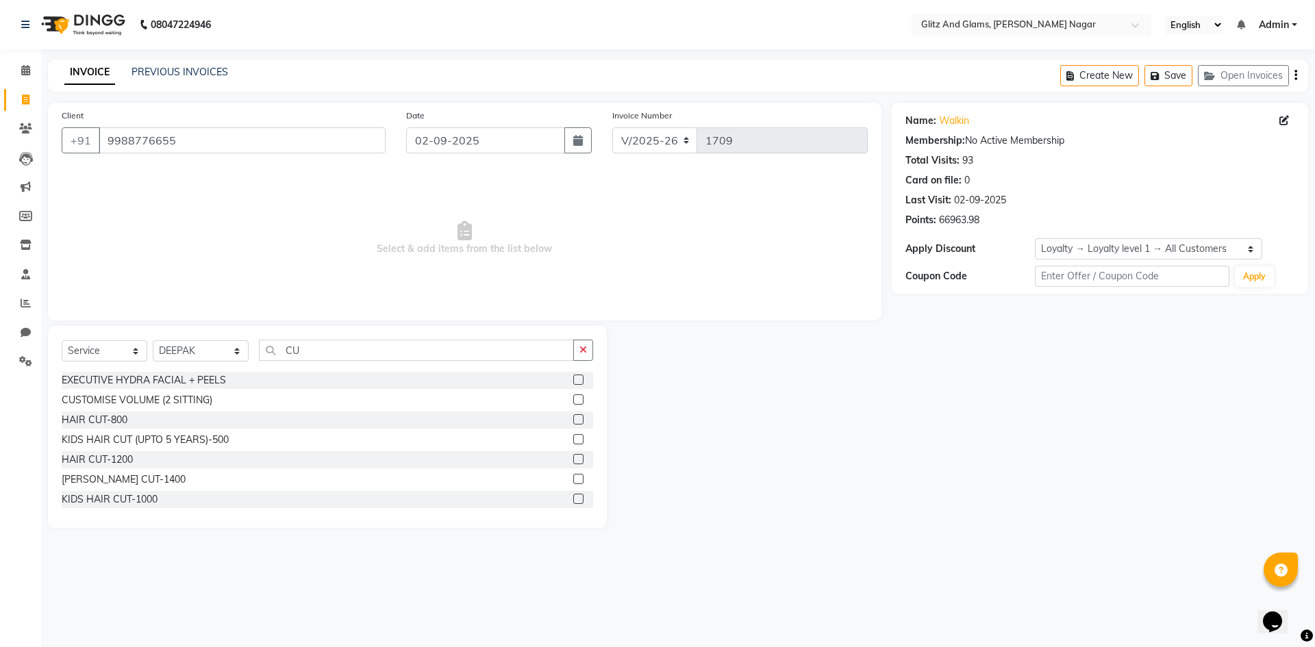
click at [573, 420] on label at bounding box center [578, 420] width 10 height 10
click at [573, 420] on input "checkbox" at bounding box center [577, 420] width 9 height 9
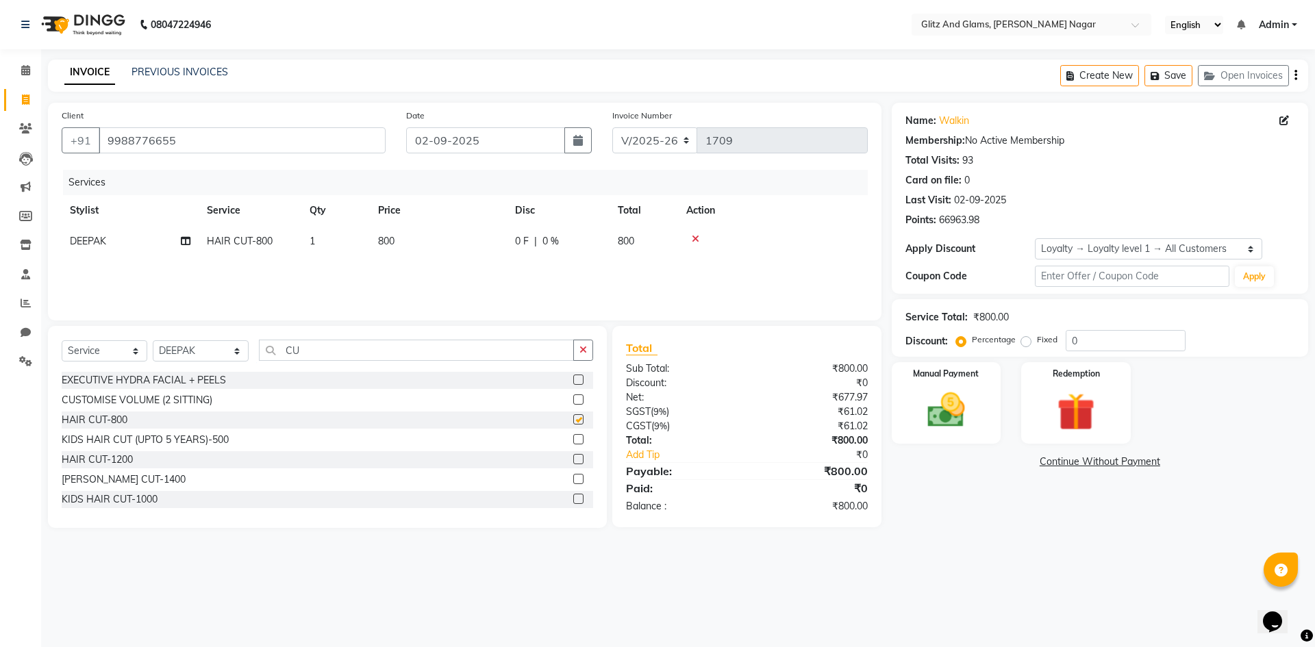
checkbox input "false"
drag, startPoint x: 579, startPoint y: 357, endPoint x: 567, endPoint y: 356, distance: 11.7
click at [579, 356] on button "button" at bounding box center [583, 350] width 20 height 21
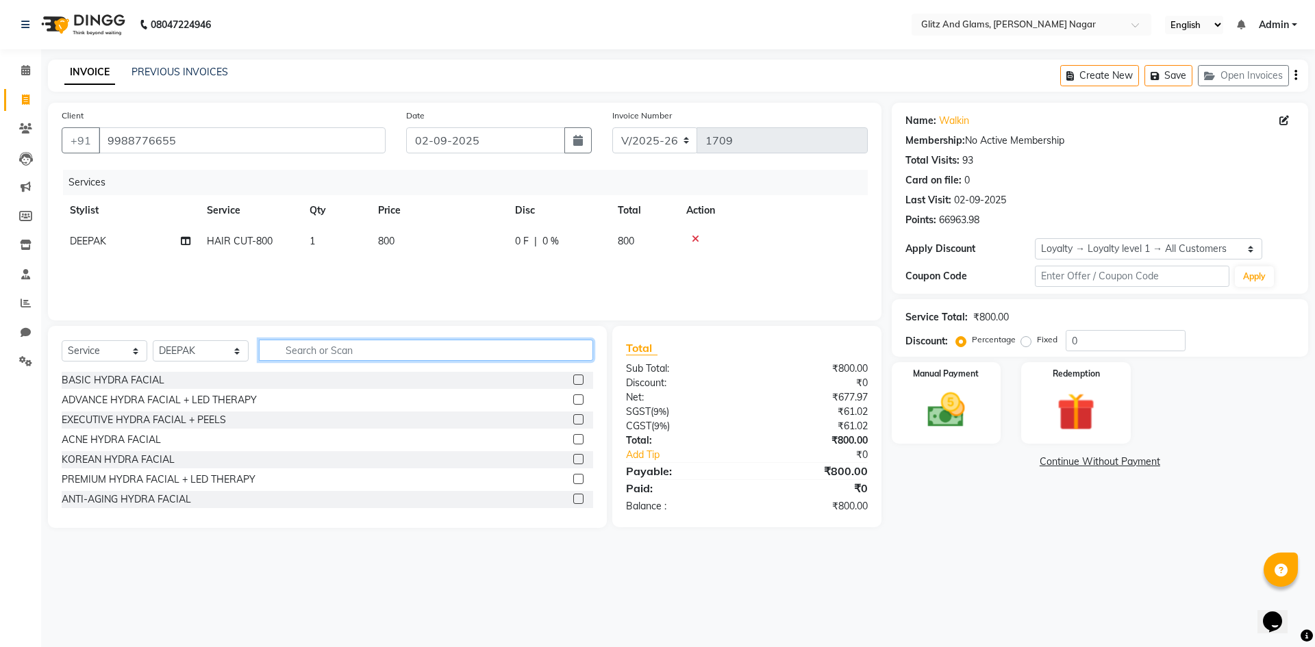
click at [567, 356] on input "text" at bounding box center [426, 350] width 334 height 21
type input "N"
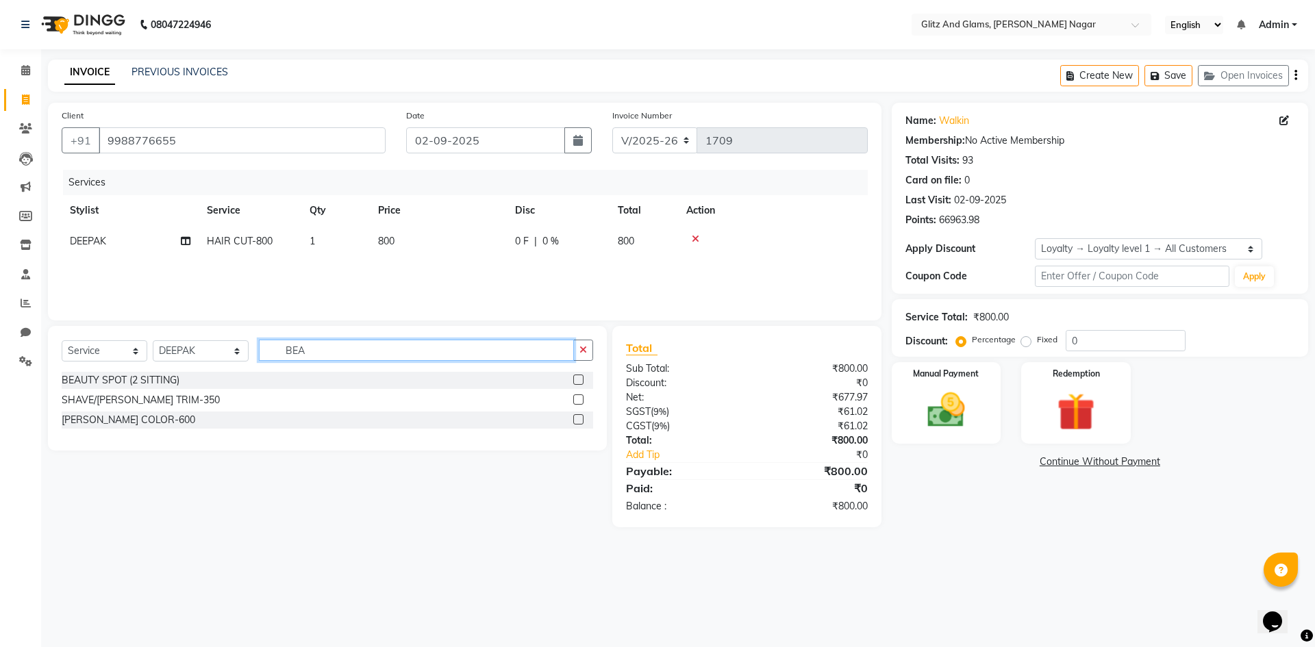
type input "BEA"
click at [578, 401] on label at bounding box center [578, 400] width 10 height 10
click at [578, 401] on input "checkbox" at bounding box center [577, 400] width 9 height 9
checkbox input "true"
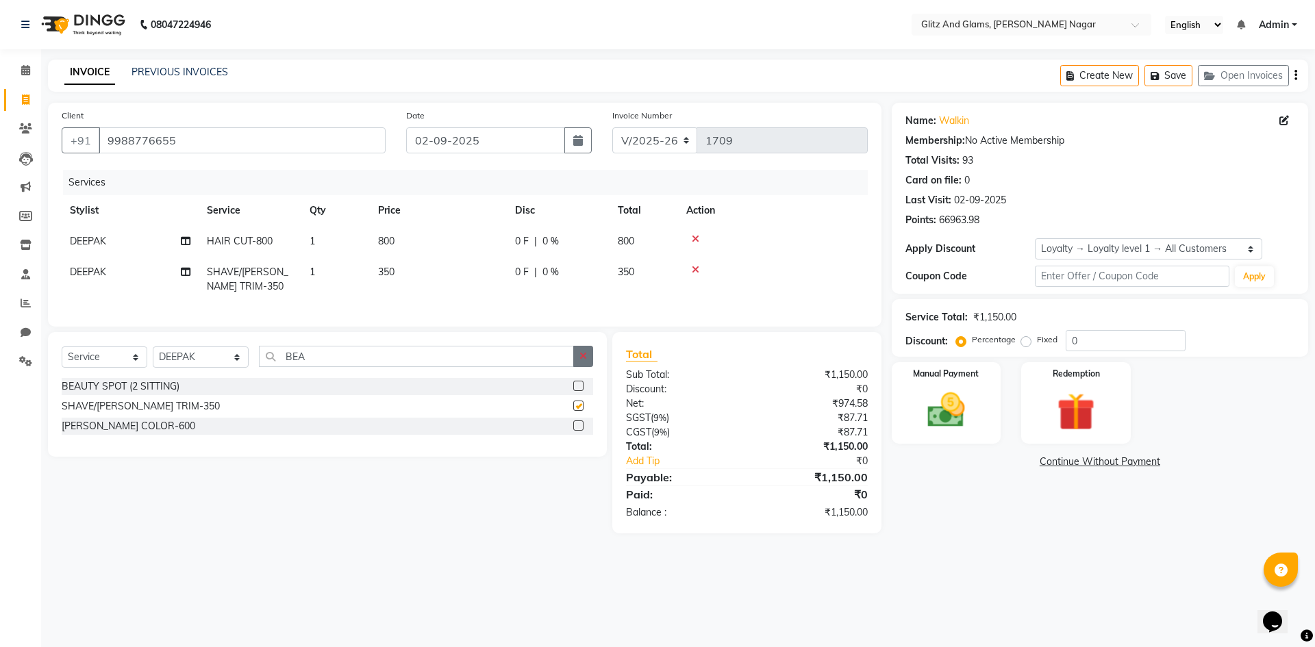
click at [582, 361] on icon "button" at bounding box center [584, 356] width 8 height 10
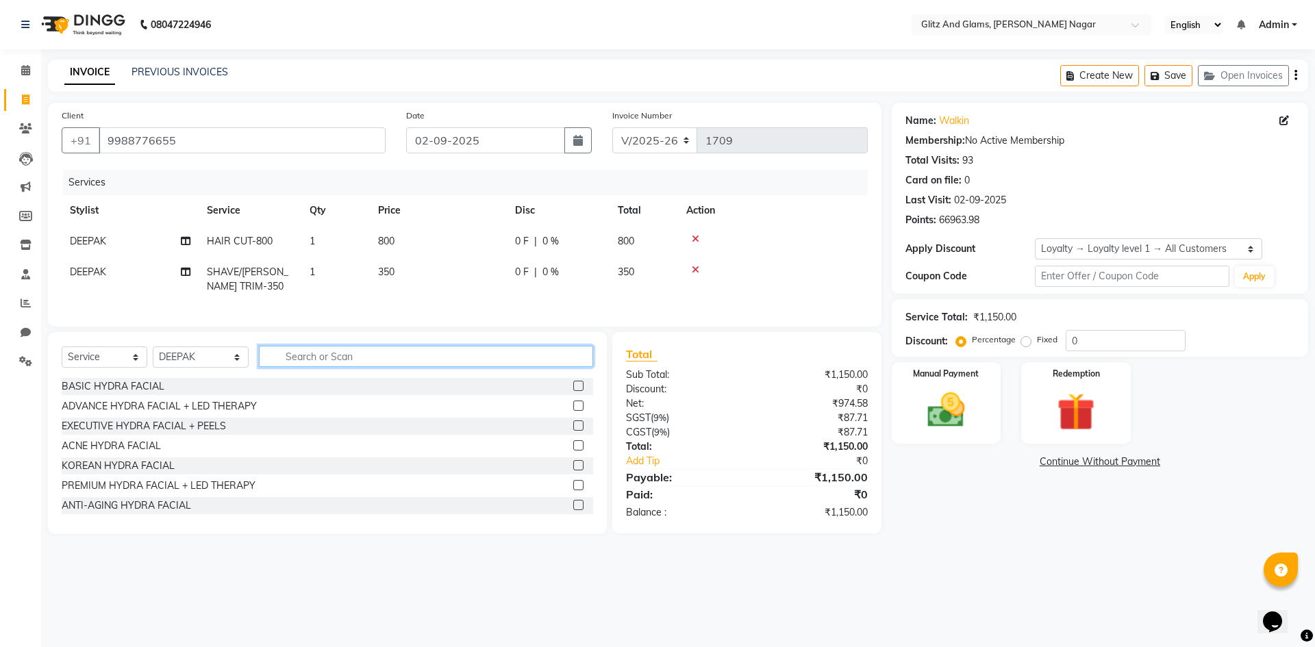
click at [575, 367] on input "text" at bounding box center [426, 356] width 334 height 21
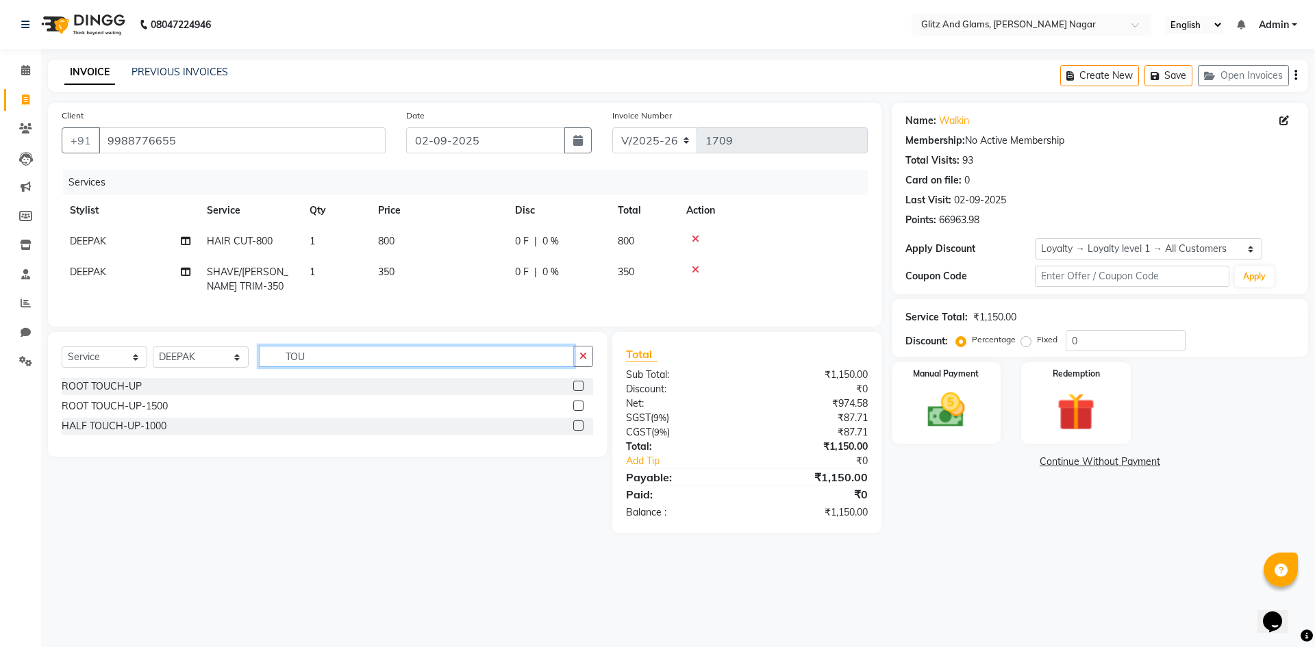
type input "TOU"
click at [579, 411] on label at bounding box center [578, 406] width 10 height 10
click at [579, 411] on input "checkbox" at bounding box center [577, 406] width 9 height 9
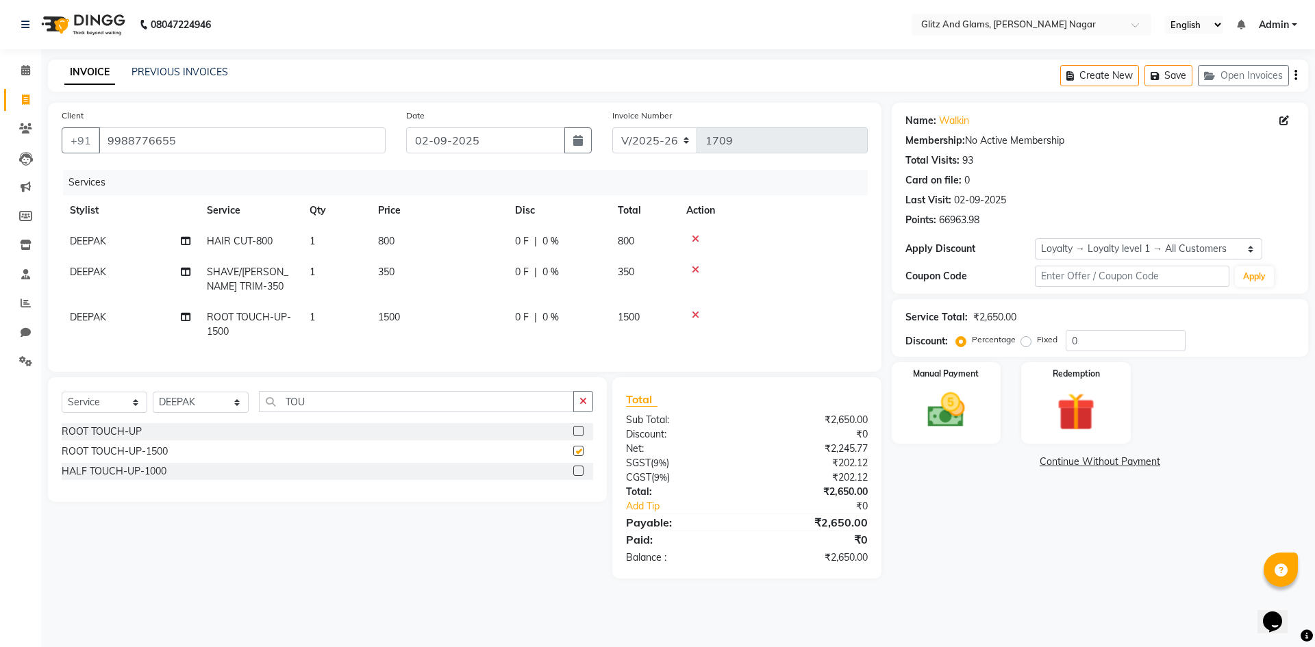
checkbox input "false"
click at [953, 423] on img at bounding box center [947, 410] width 64 height 45
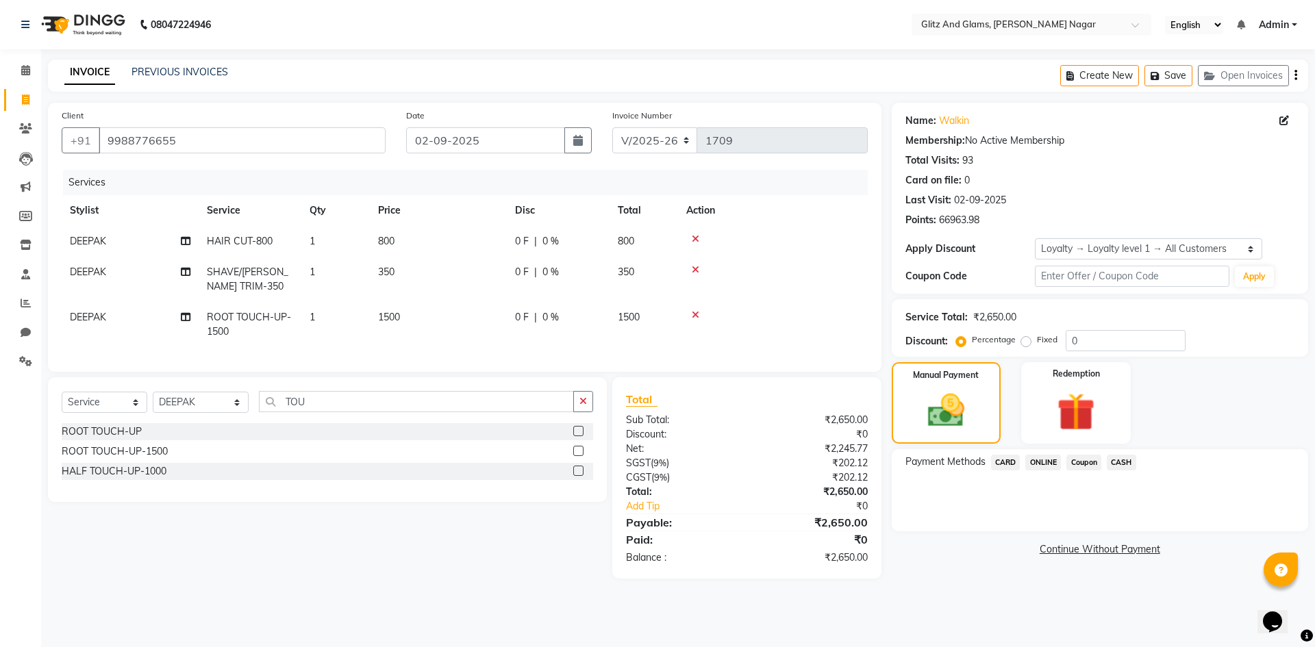
click at [1135, 460] on span "CASH" at bounding box center [1121, 463] width 29 height 16
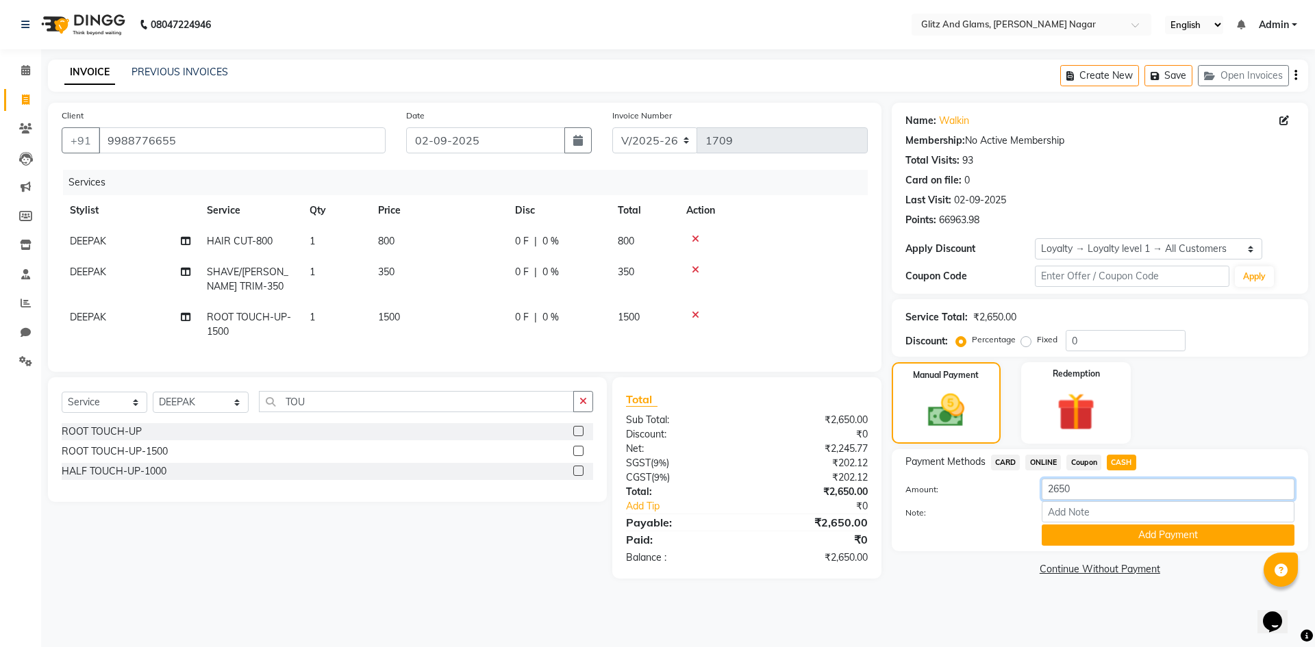
click at [1056, 489] on input "2650" at bounding box center [1168, 489] width 253 height 21
type input "2600"
click at [1075, 537] on button "Add Payment" at bounding box center [1168, 535] width 253 height 21
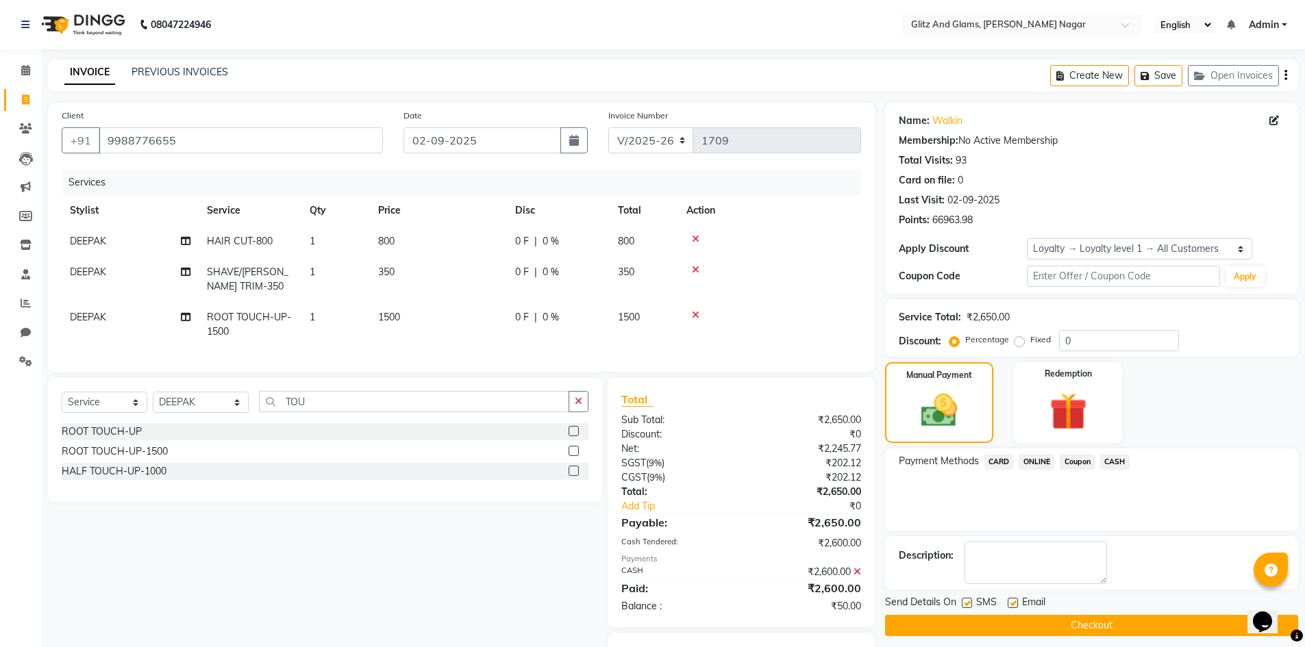
click at [1043, 463] on span "ONLINE" at bounding box center [1037, 462] width 36 height 16
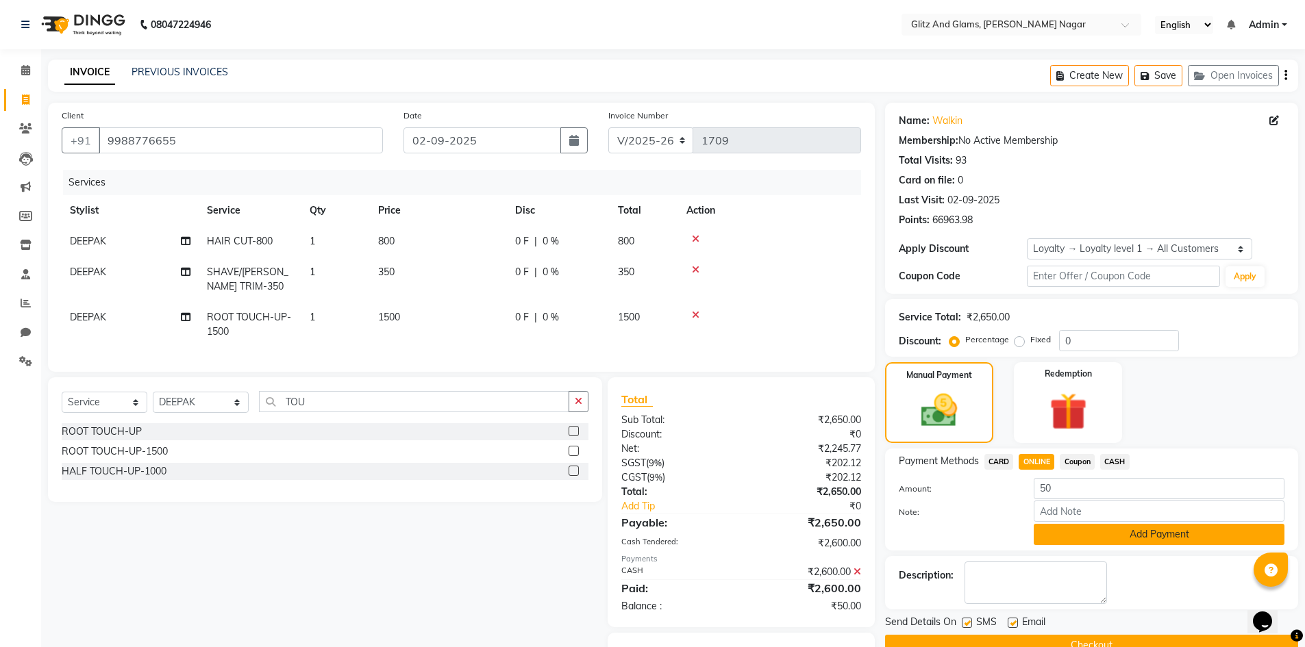
click at [1058, 524] on button "Add Payment" at bounding box center [1159, 534] width 251 height 21
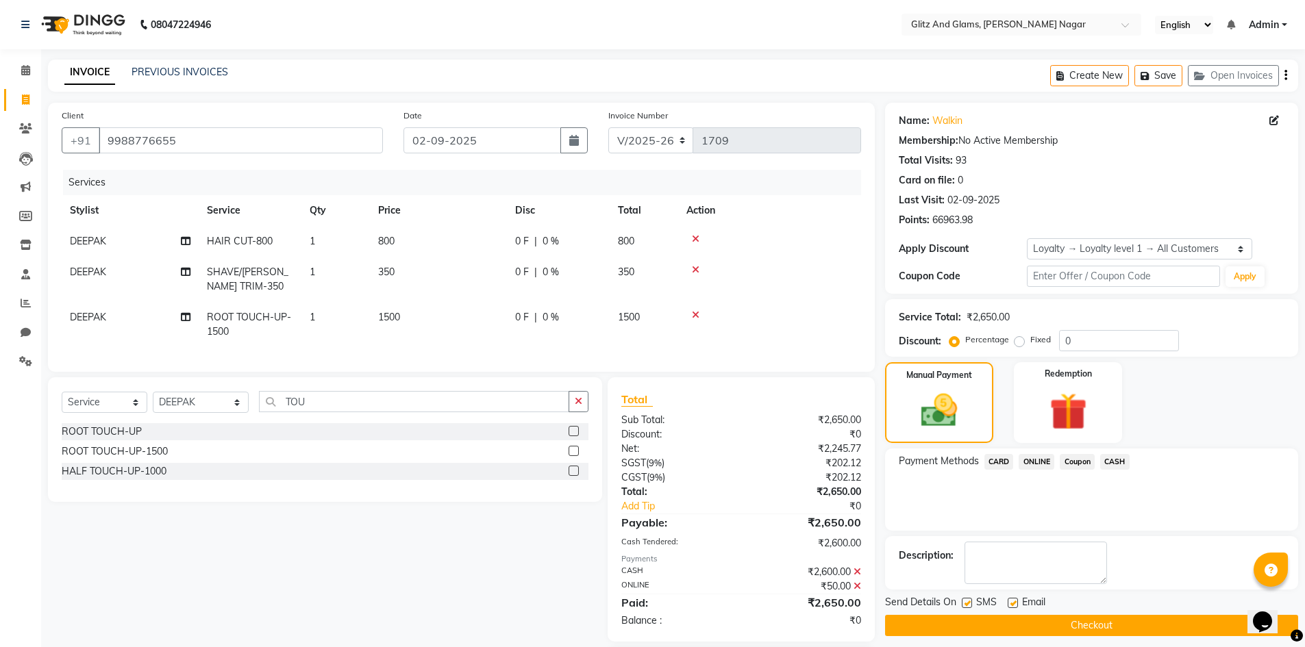
scroll to position [93, 0]
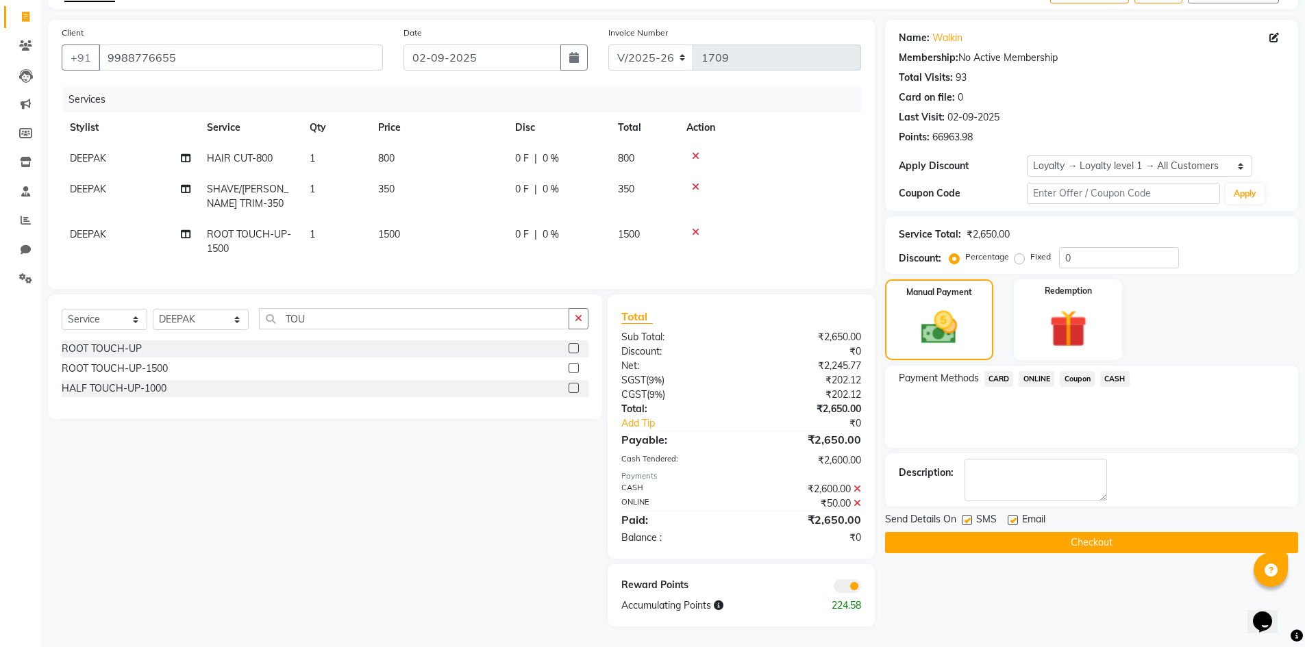
click at [1057, 535] on button "Checkout" at bounding box center [1091, 542] width 413 height 21
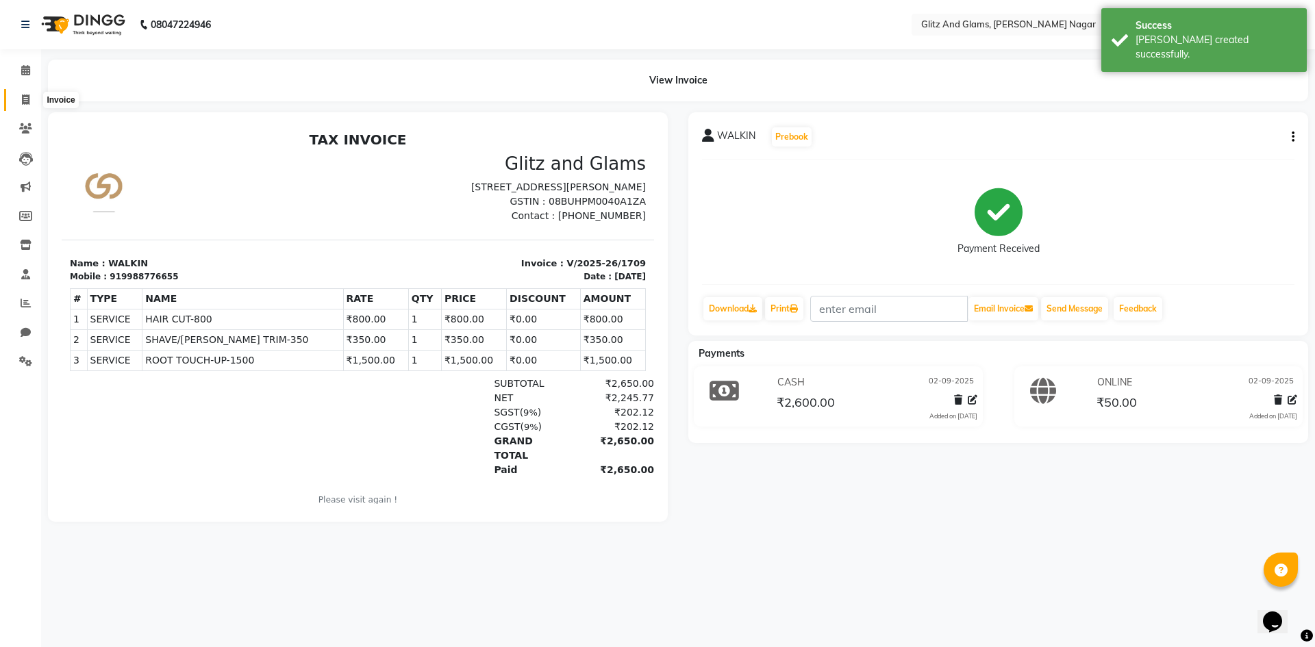
click at [27, 100] on icon at bounding box center [26, 100] width 8 height 10
select select "service"
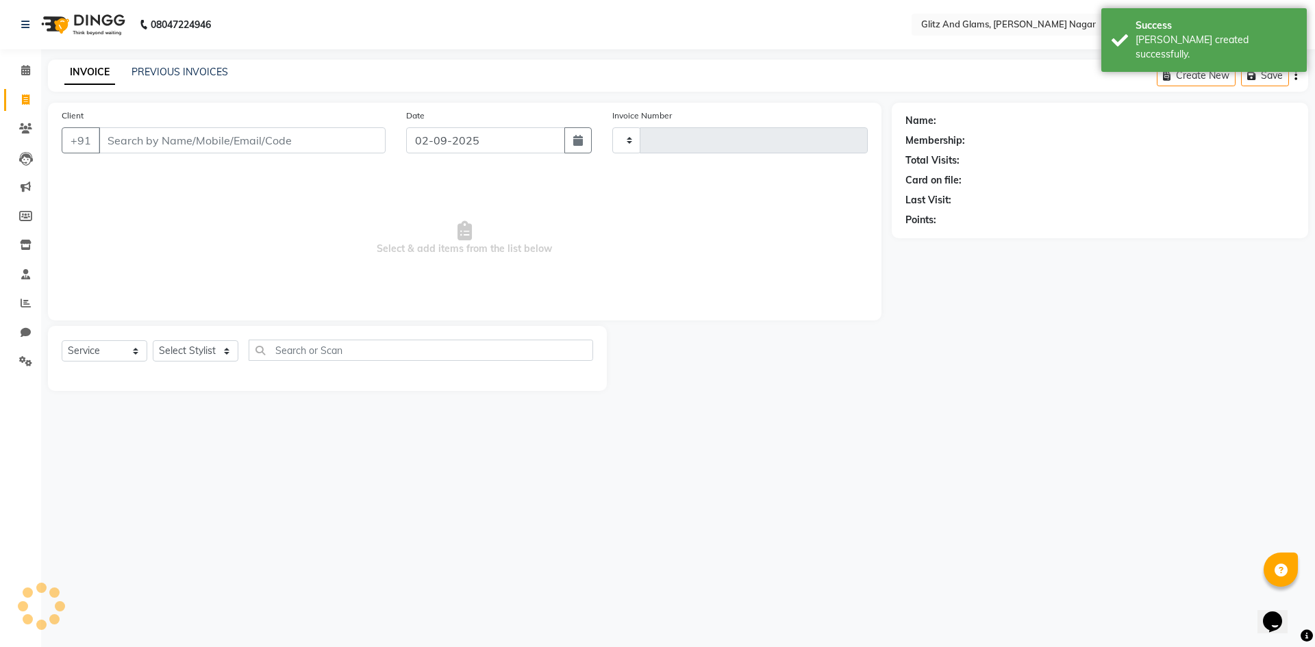
type input "1710"
select select "8316"
click at [177, 138] on input "Client" at bounding box center [242, 140] width 287 height 26
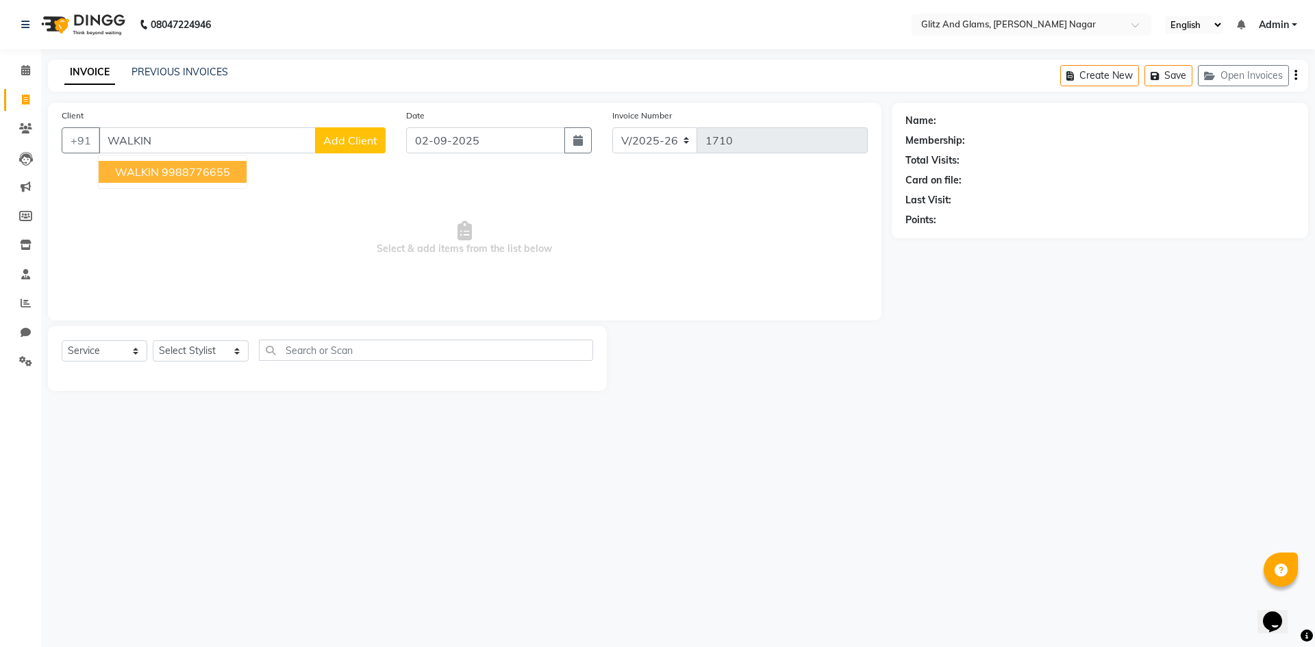
click at [193, 167] on ngb-highlight "9988776655" at bounding box center [196, 172] width 69 height 14
type input "9988776655"
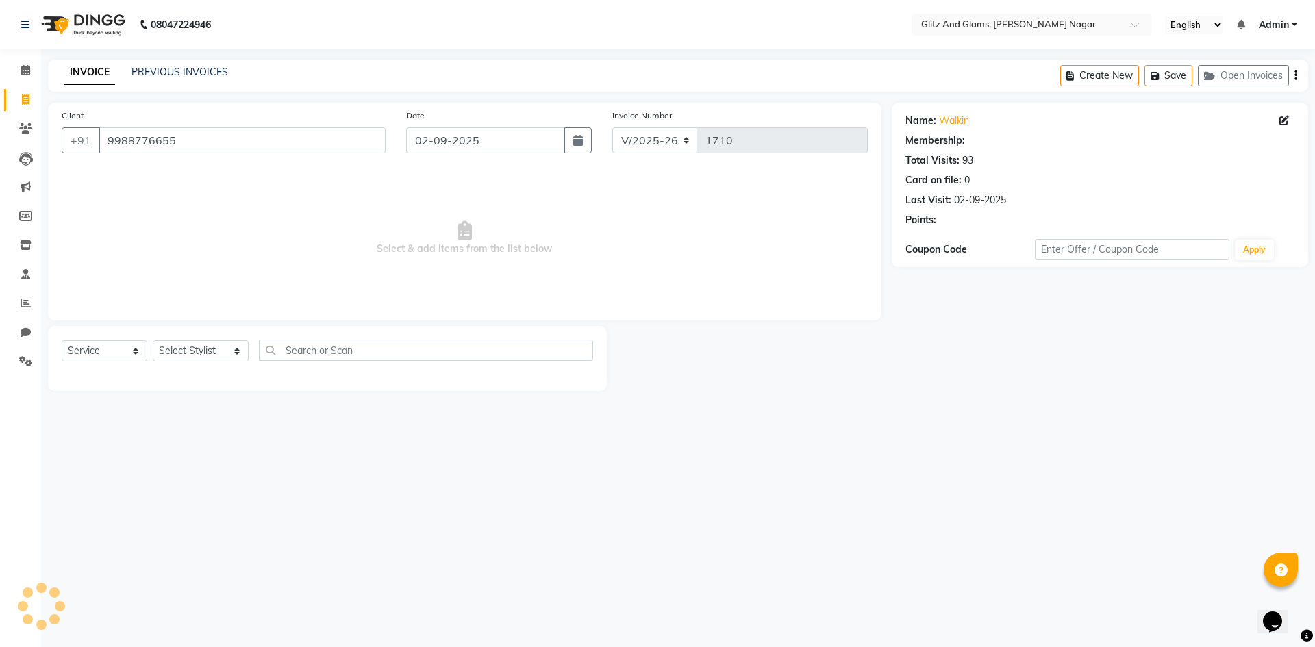
select select "1: Object"
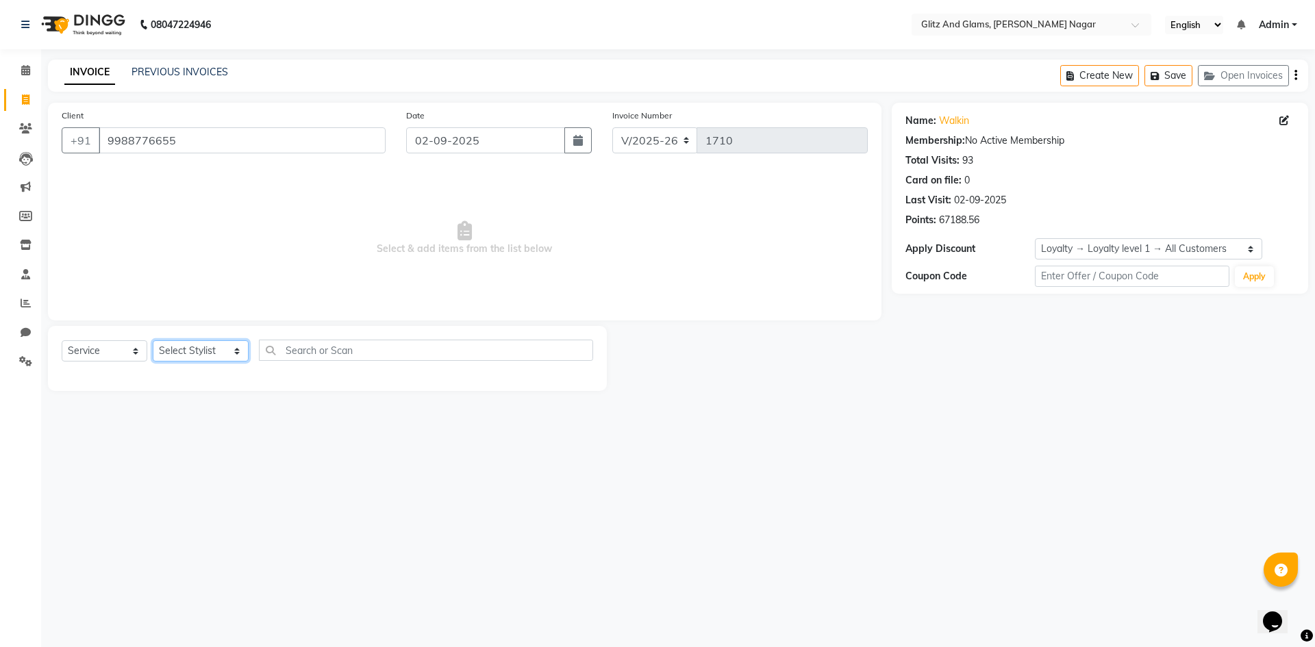
click at [186, 358] on select "Select Stylist [PERSON_NAME] [PERSON_NAME] ANKIT ASHOK ATO [PERSON_NAME] CHETAN…" at bounding box center [201, 351] width 96 height 21
select select "80525"
click at [153, 341] on select "Select Stylist [PERSON_NAME] [PERSON_NAME] ANKIT ASHOK ATO [PERSON_NAME] CHETAN…" at bounding box center [201, 351] width 96 height 21
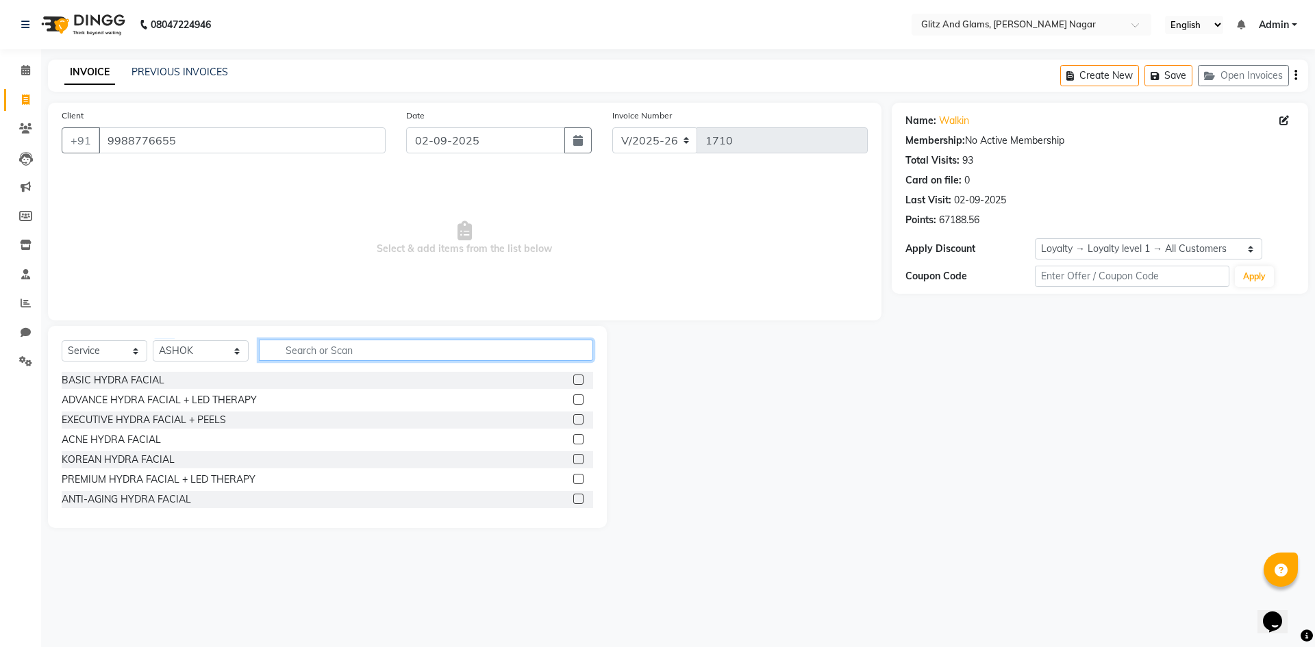
click at [362, 347] on input "text" at bounding box center [426, 350] width 334 height 21
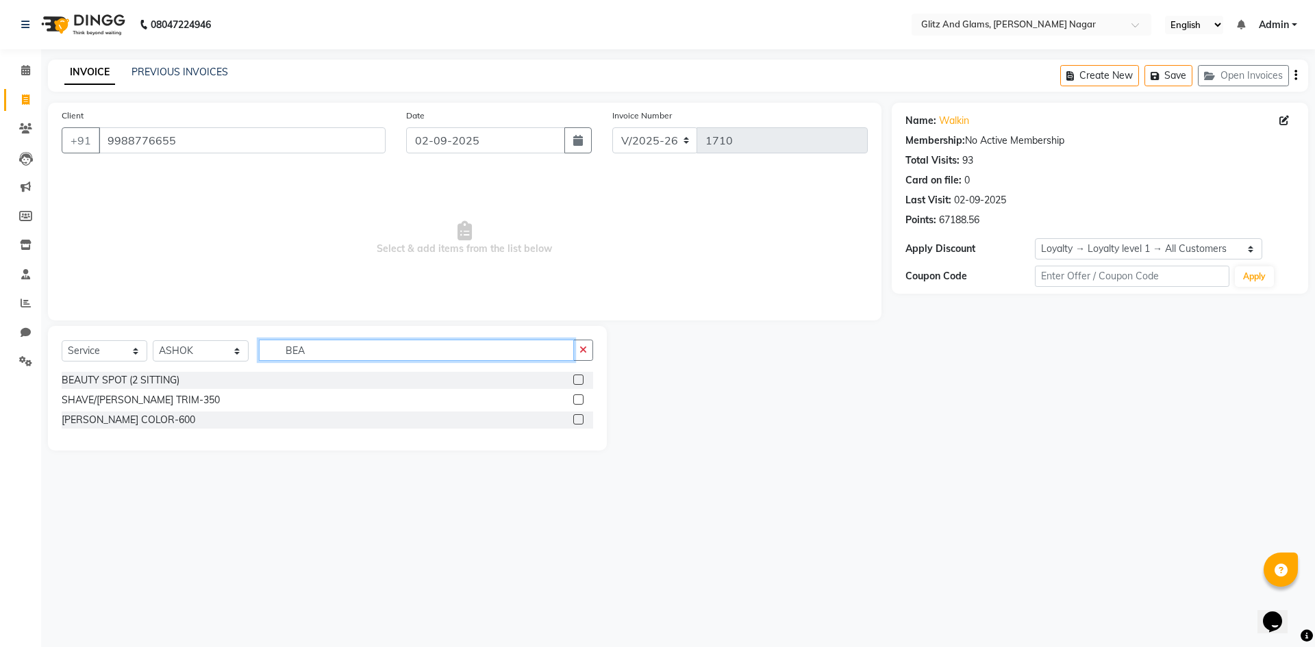
type input "BEA"
click at [578, 403] on label at bounding box center [578, 400] width 10 height 10
click at [578, 403] on input "checkbox" at bounding box center [577, 400] width 9 height 9
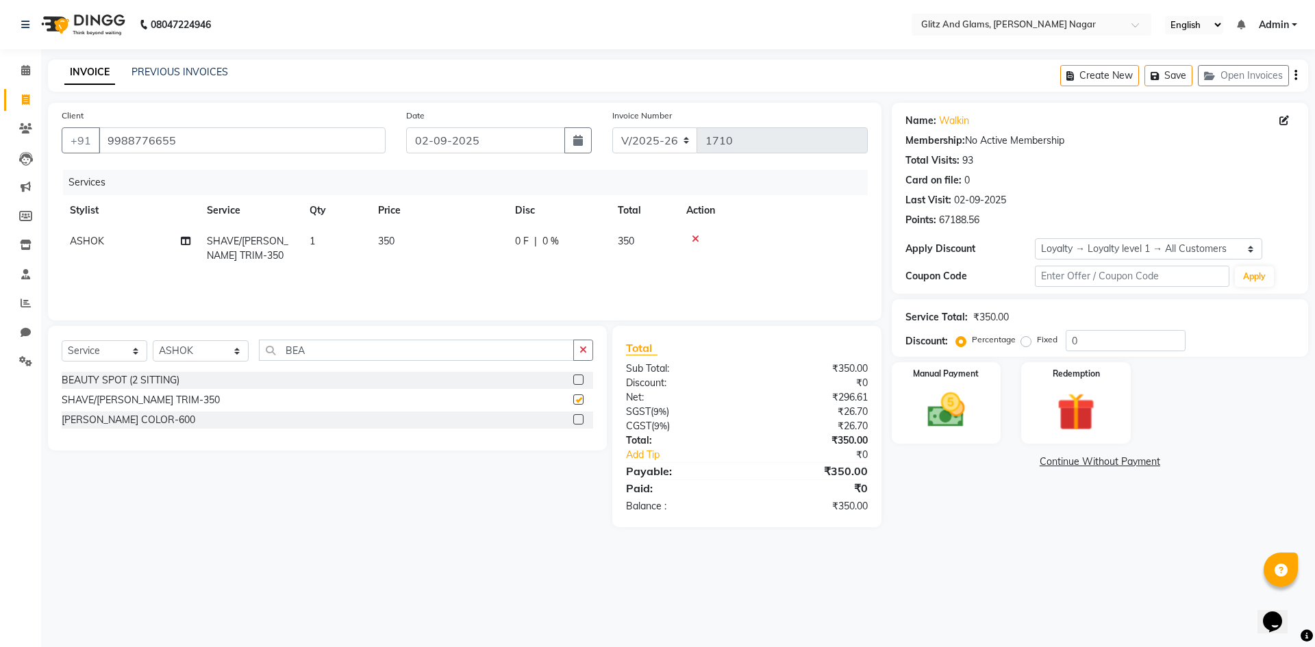
checkbox input "false"
click at [937, 434] on div "Manual Payment" at bounding box center [946, 403] width 114 height 84
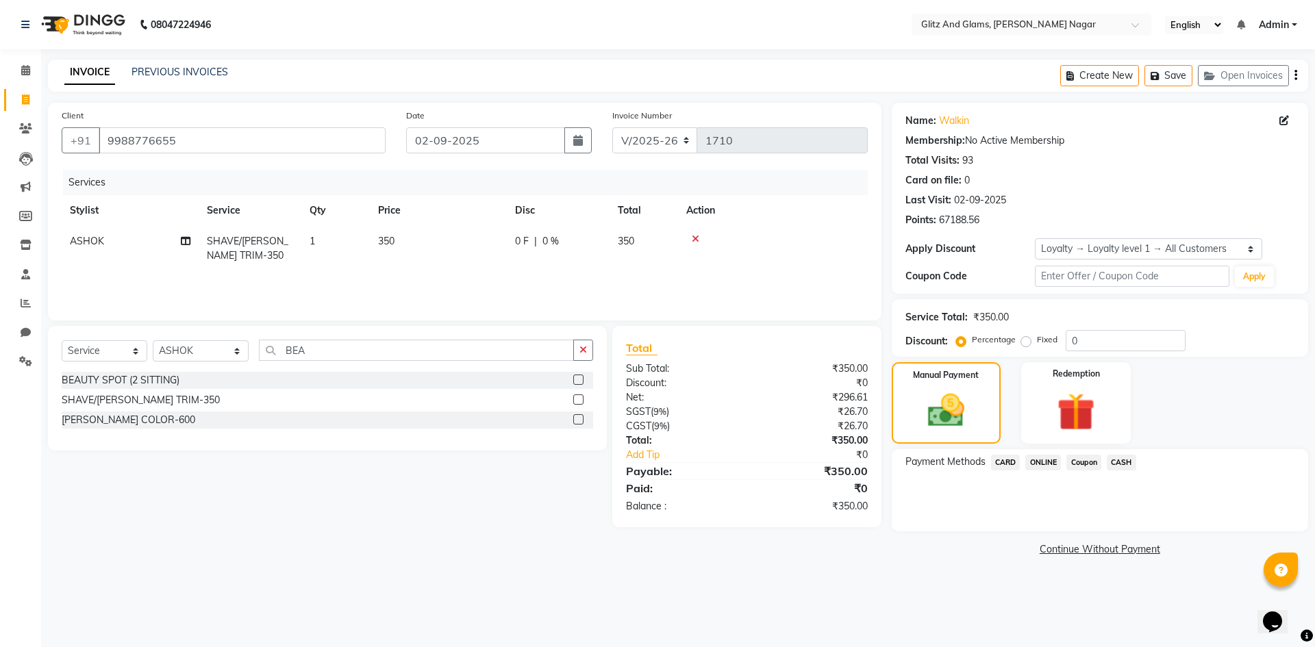
click at [1140, 462] on div "Payment Methods CARD ONLINE Coupon CASH" at bounding box center [1100, 464] width 389 height 18
click at [1135, 460] on span "CASH" at bounding box center [1121, 463] width 29 height 16
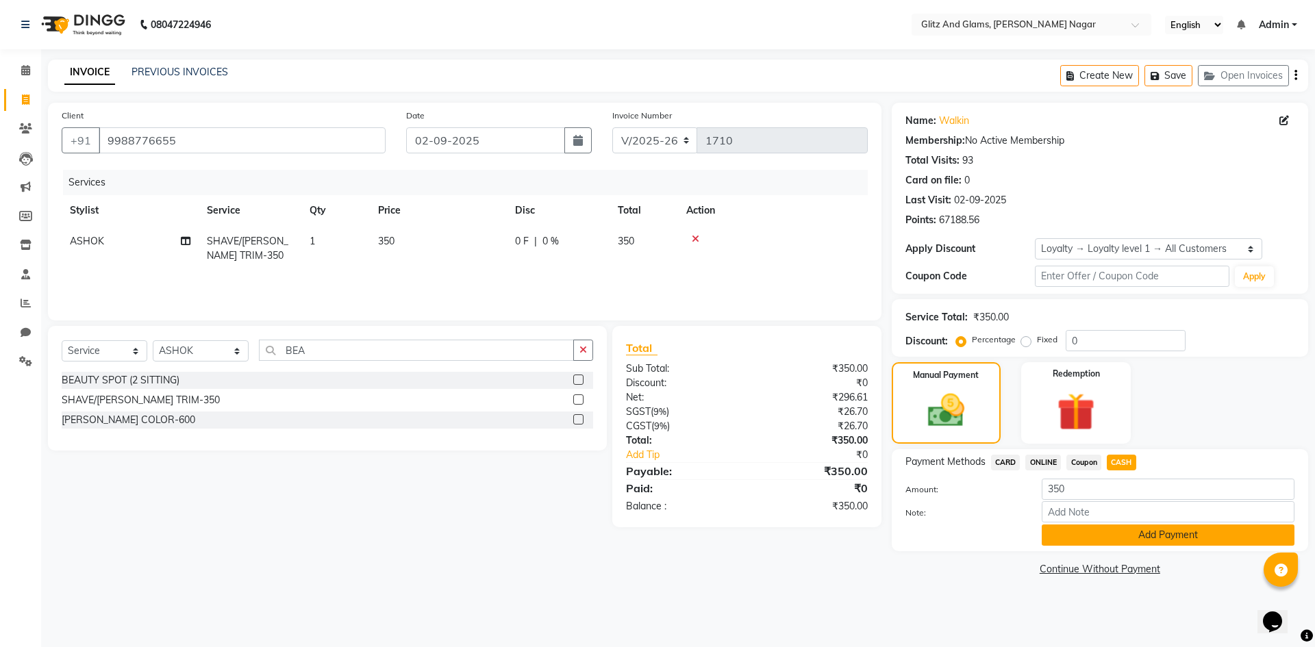
click at [1063, 528] on button "Add Payment" at bounding box center [1168, 535] width 253 height 21
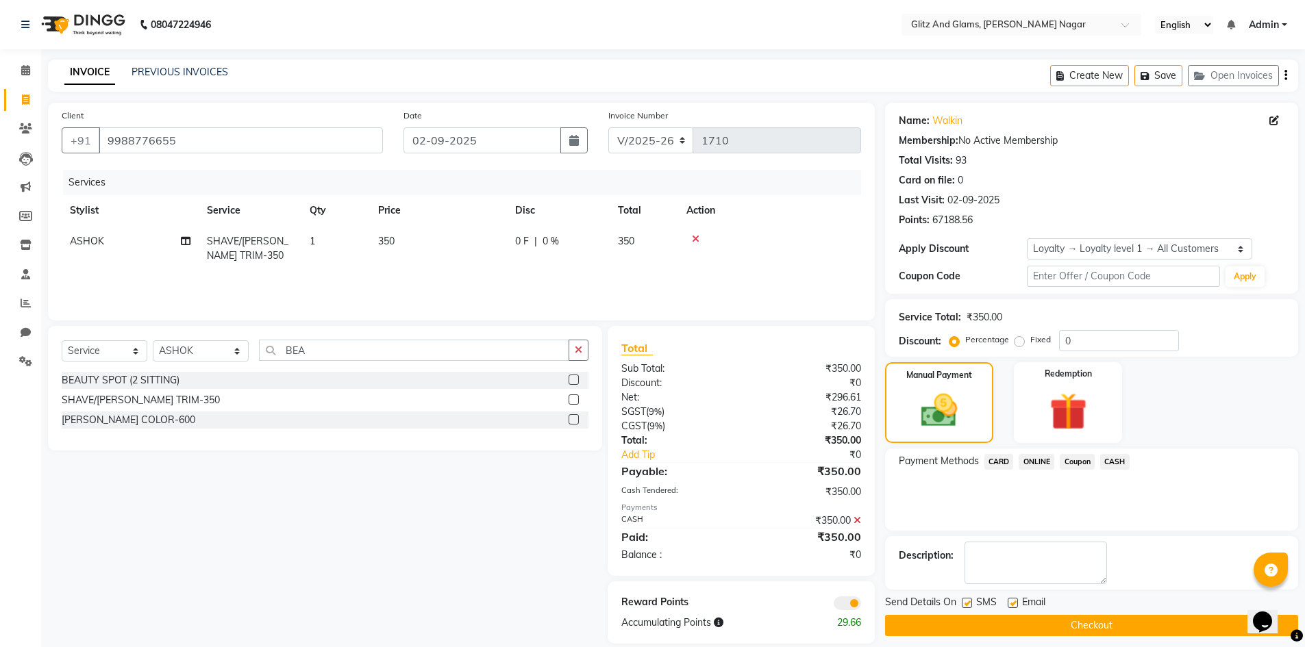
scroll to position [17, 0]
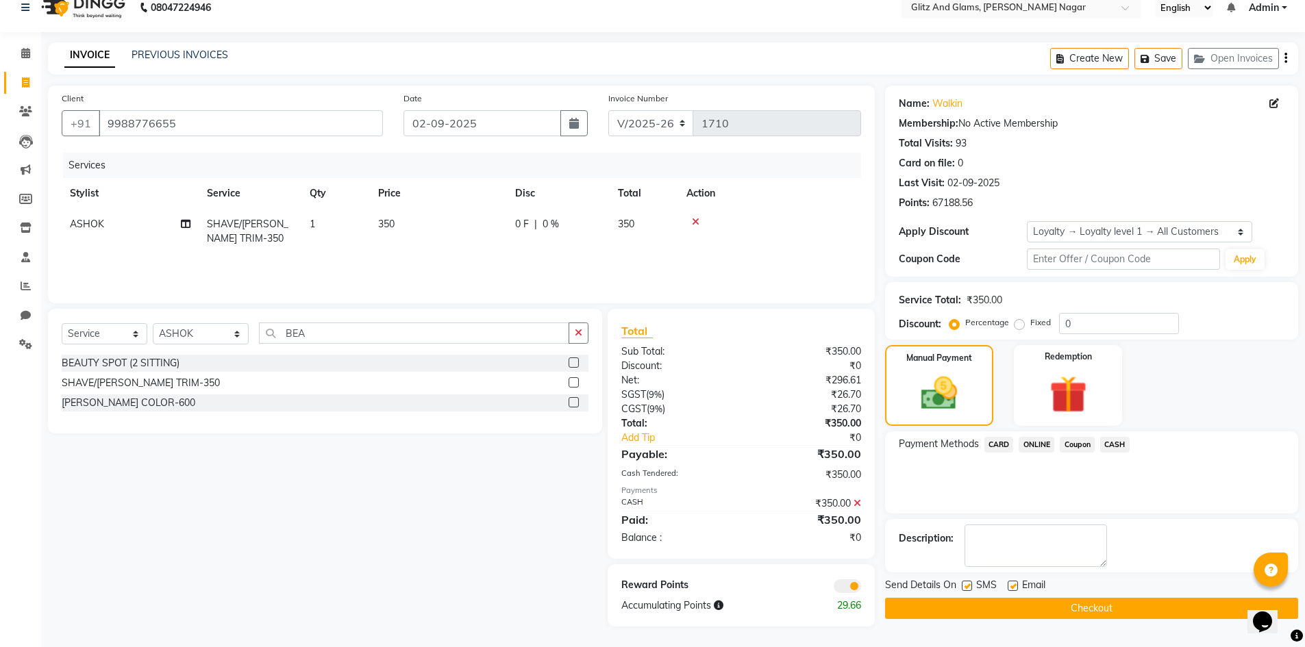
click at [1074, 604] on button "Checkout" at bounding box center [1091, 608] width 413 height 21
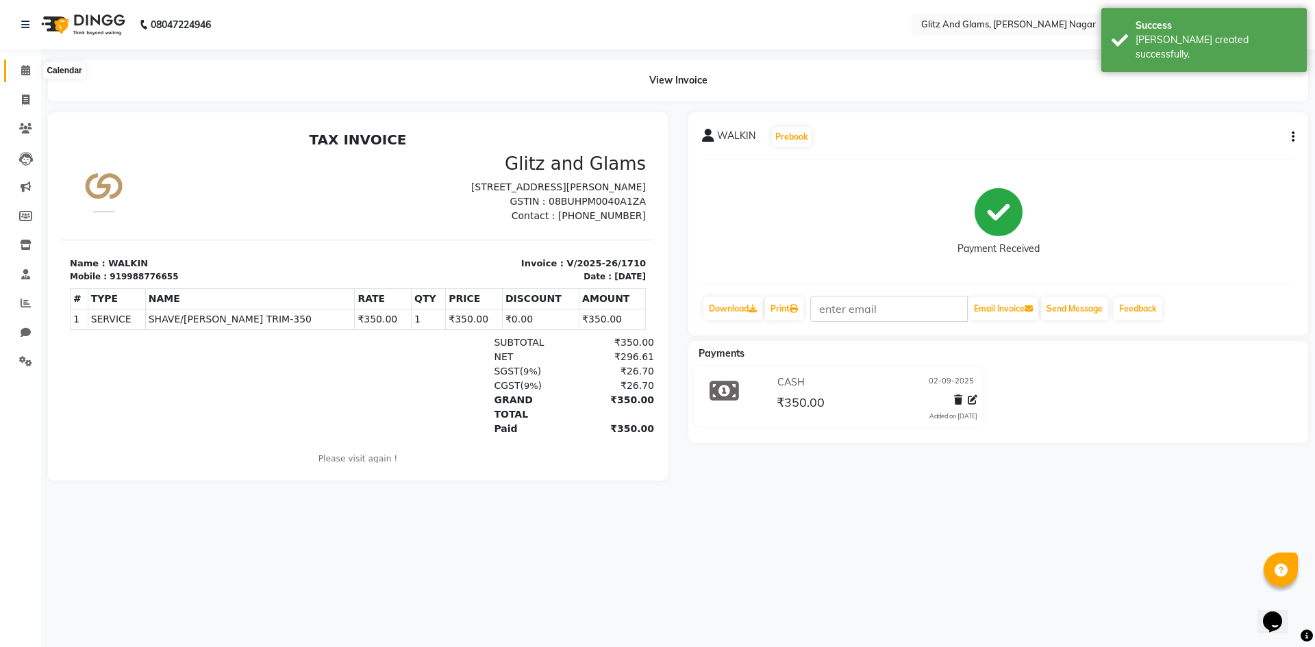
click at [21, 69] on icon at bounding box center [25, 70] width 9 height 10
